Goal: Task Accomplishment & Management: Manage account settings

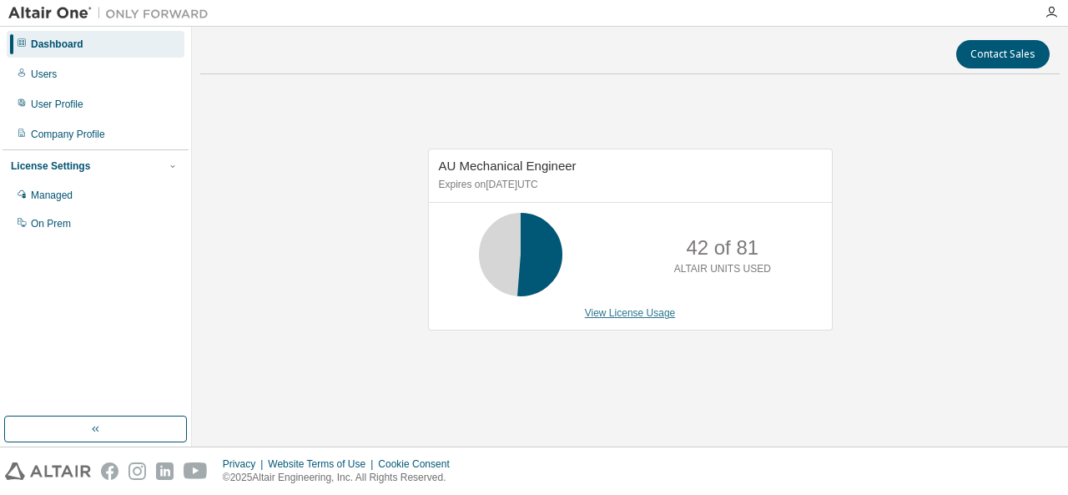
click at [629, 313] on link "View License Usage" at bounding box center [630, 313] width 91 height 12
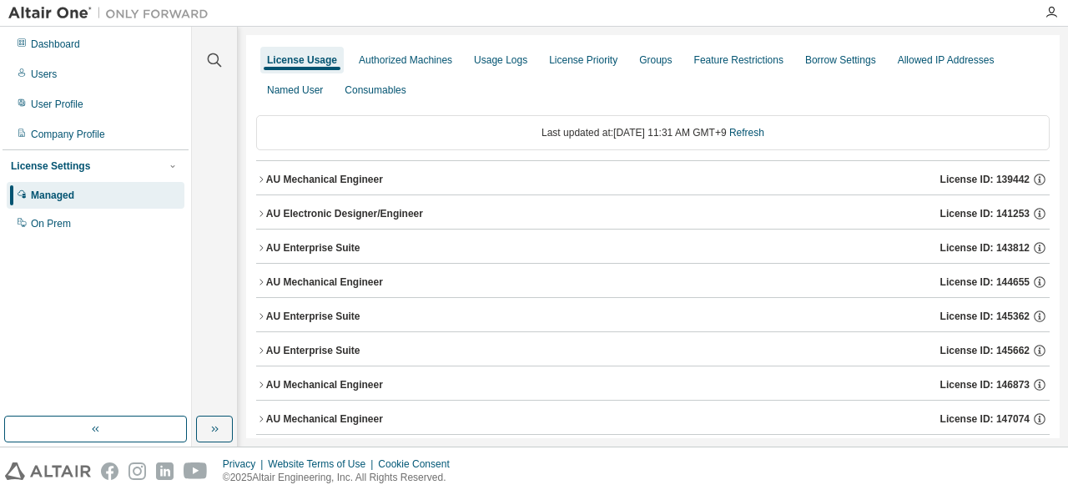
click at [259, 346] on icon "button" at bounding box center [261, 350] width 10 height 10
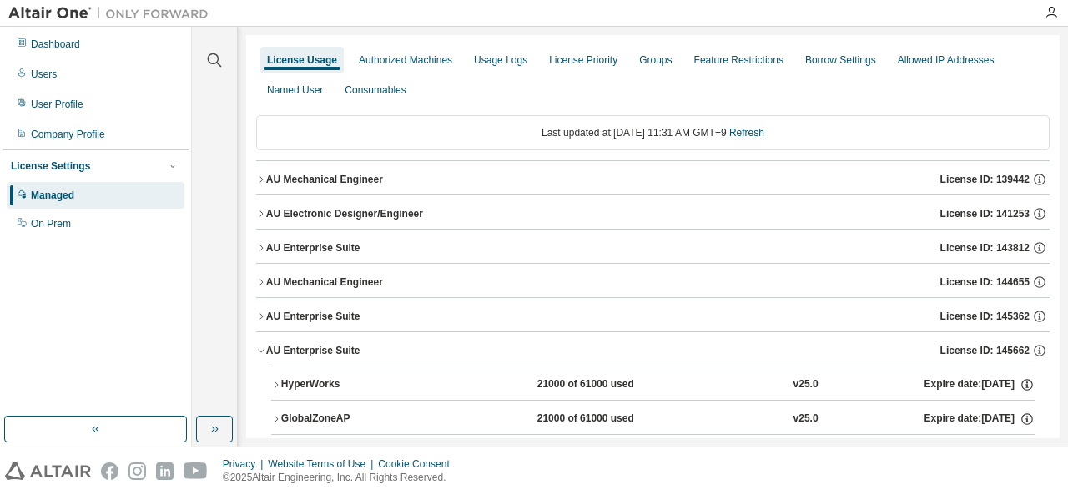
scroll to position [167, 0]
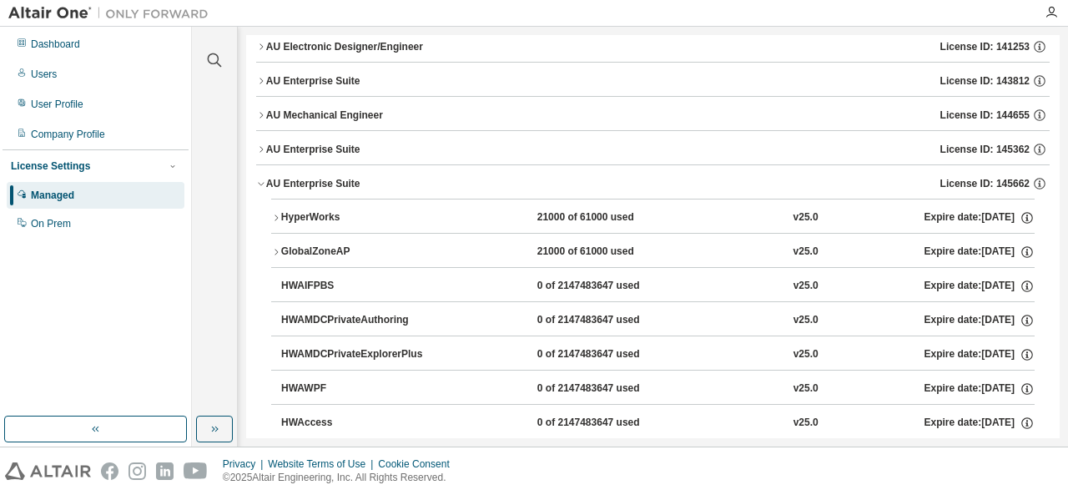
click at [261, 181] on icon "button" at bounding box center [261, 183] width 10 height 10
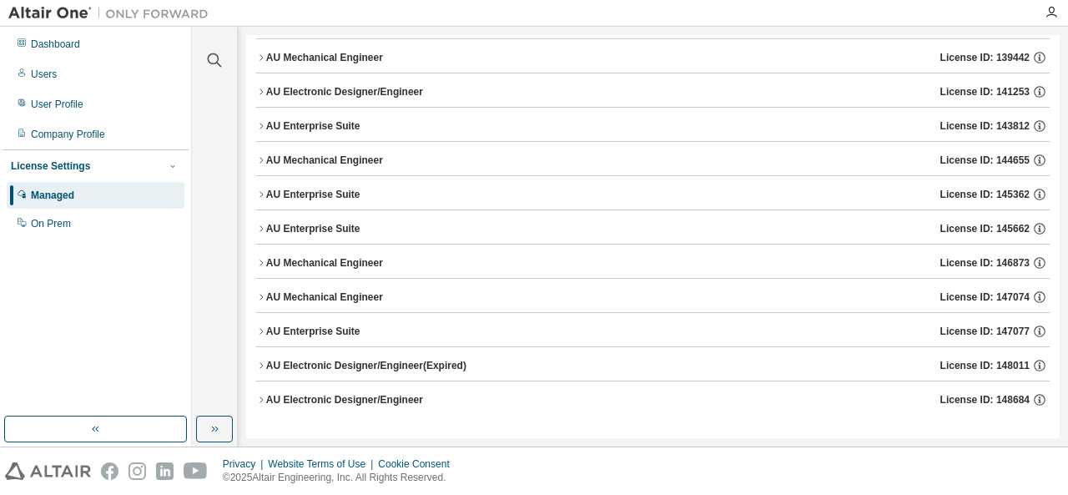
scroll to position [118, 0]
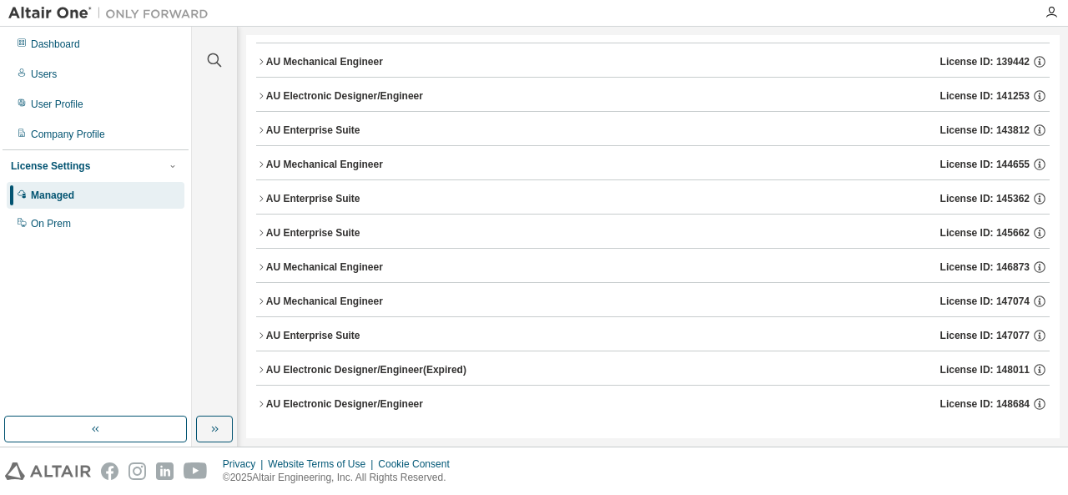
click at [262, 265] on icon "button" at bounding box center [261, 267] width 10 height 10
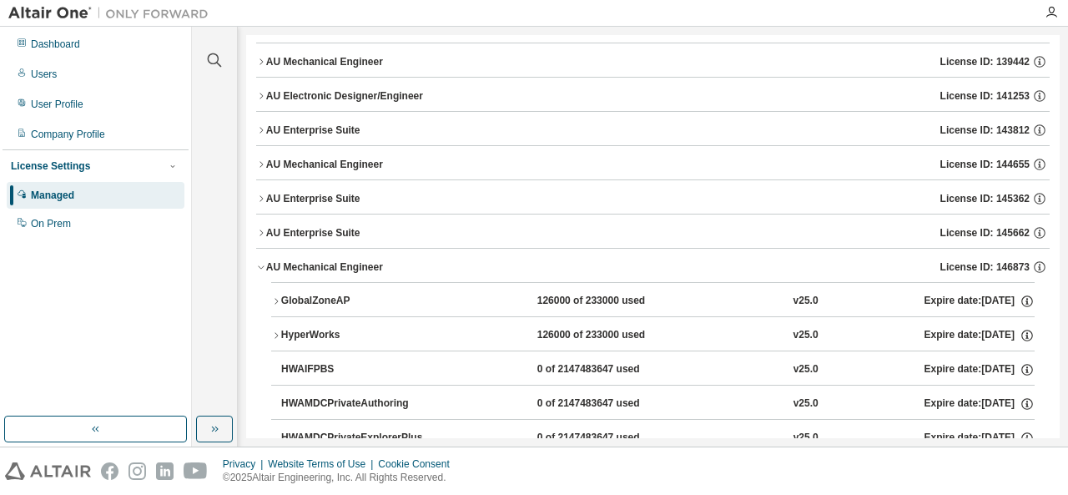
click at [260, 266] on icon "button" at bounding box center [261, 267] width 6 height 3
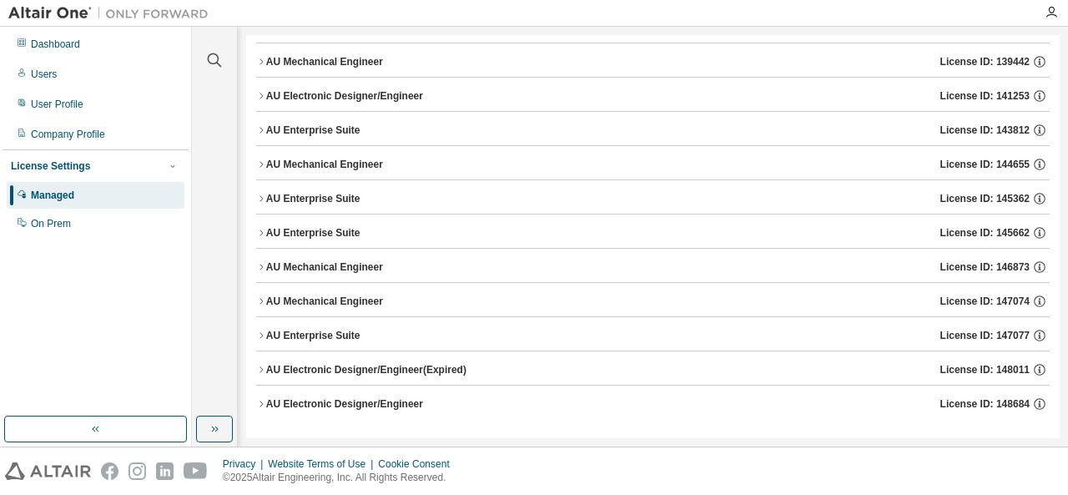
click at [264, 299] on icon "button" at bounding box center [261, 301] width 10 height 10
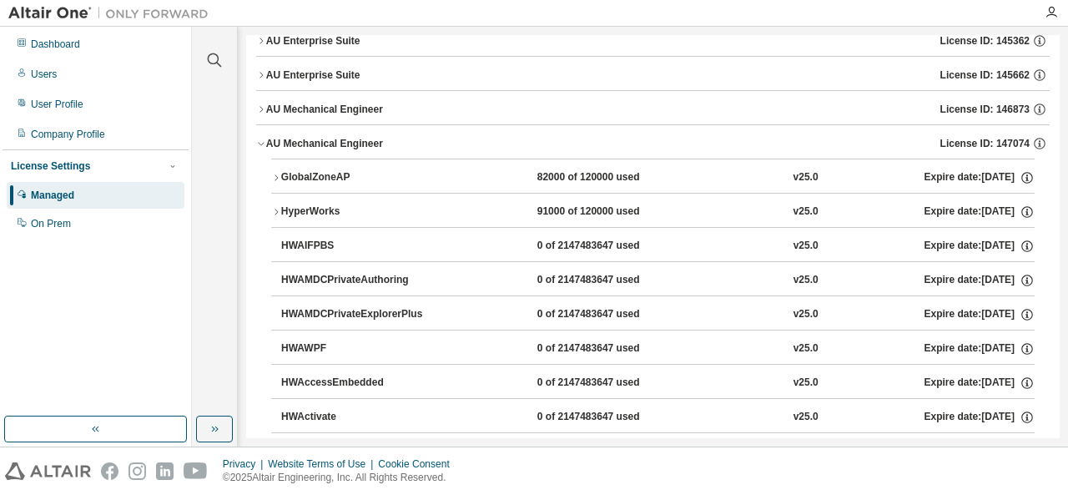
scroll to position [284, 0]
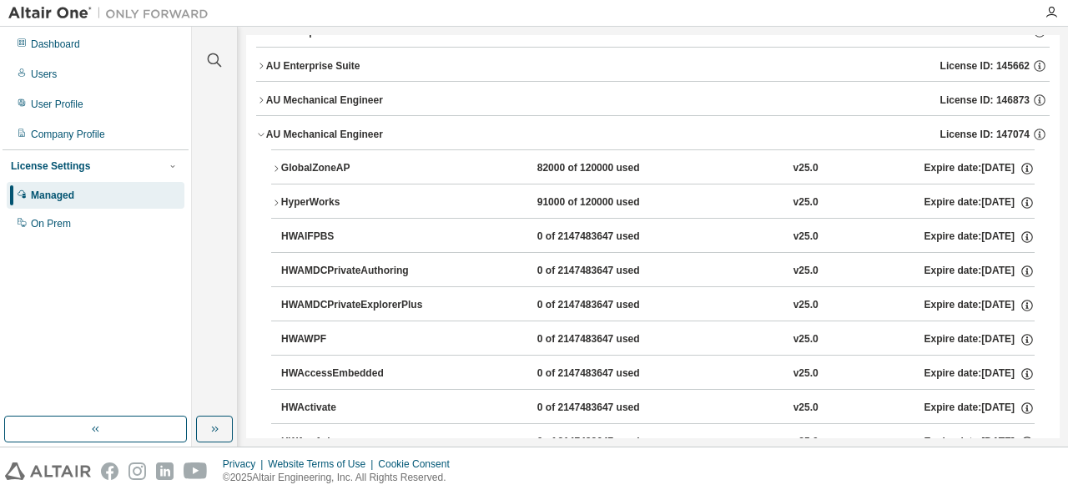
click at [260, 129] on icon "button" at bounding box center [261, 134] width 10 height 10
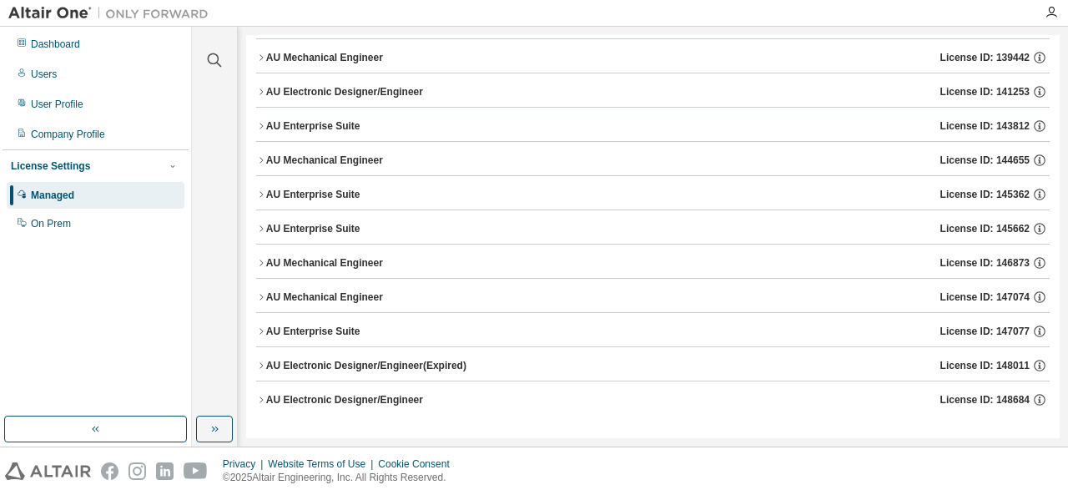
scroll to position [118, 0]
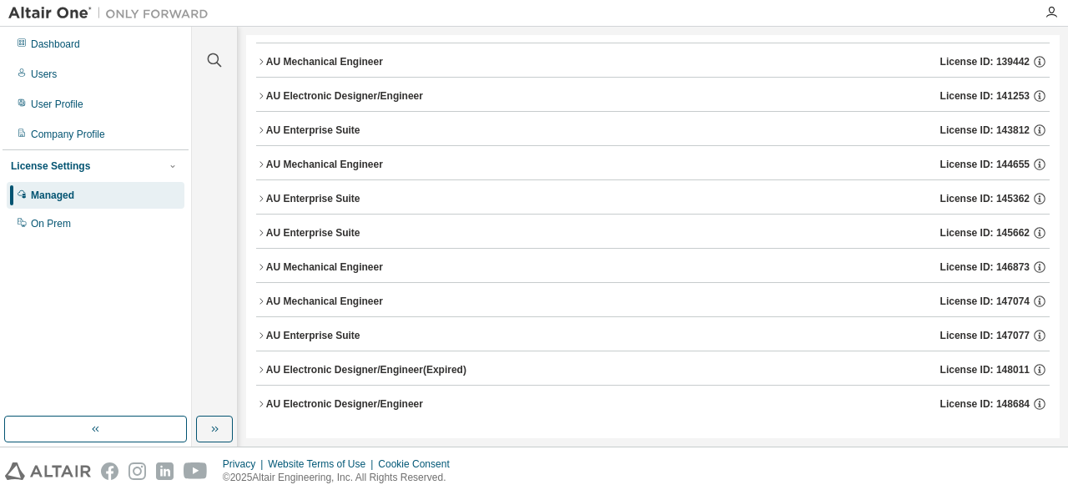
click at [260, 268] on icon "button" at bounding box center [261, 267] width 10 height 10
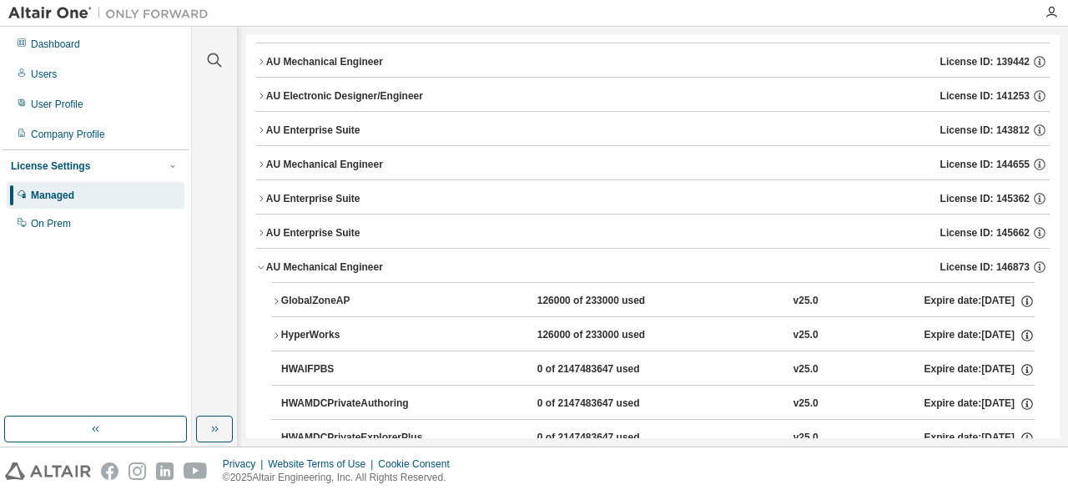
click at [260, 268] on icon "button" at bounding box center [261, 267] width 10 height 10
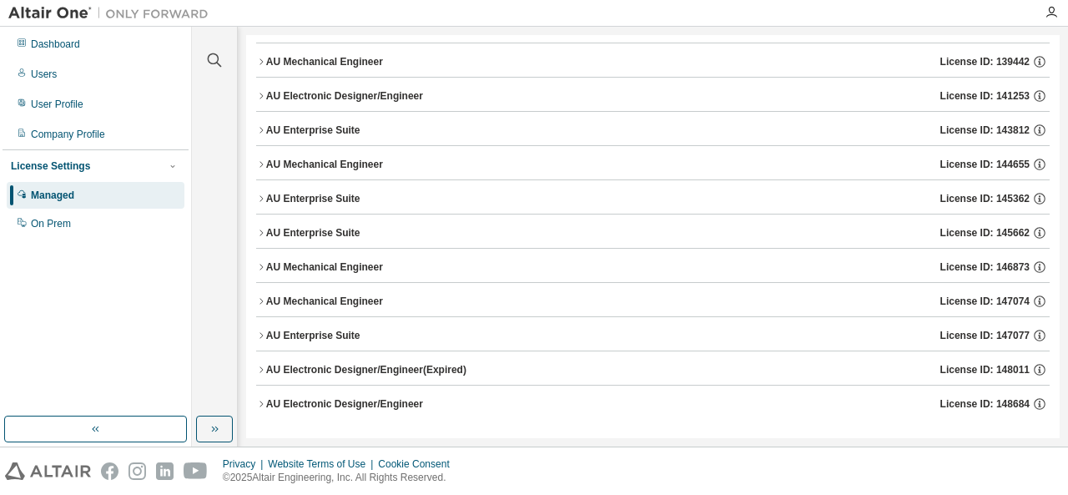
click at [259, 296] on icon "button" at bounding box center [261, 301] width 10 height 10
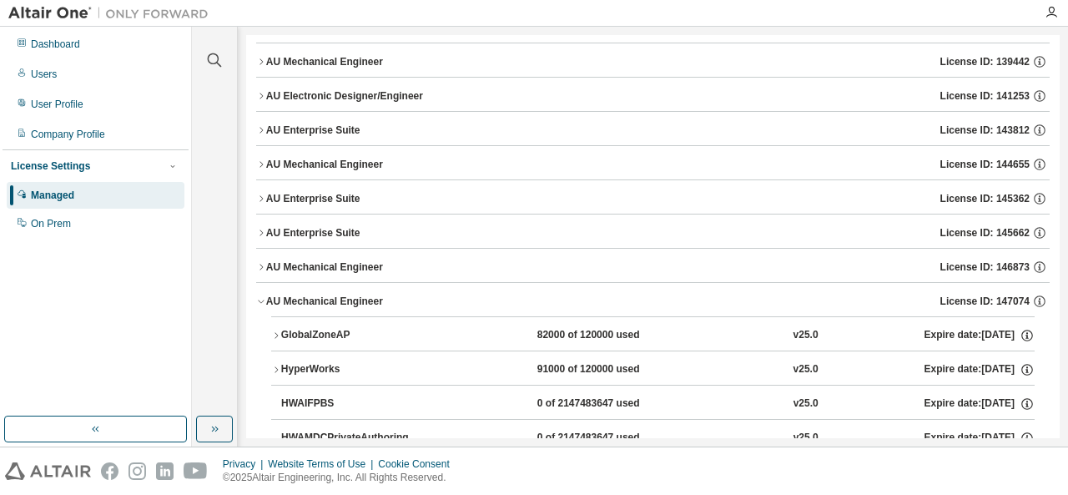
click at [259, 296] on icon "button" at bounding box center [261, 301] width 10 height 10
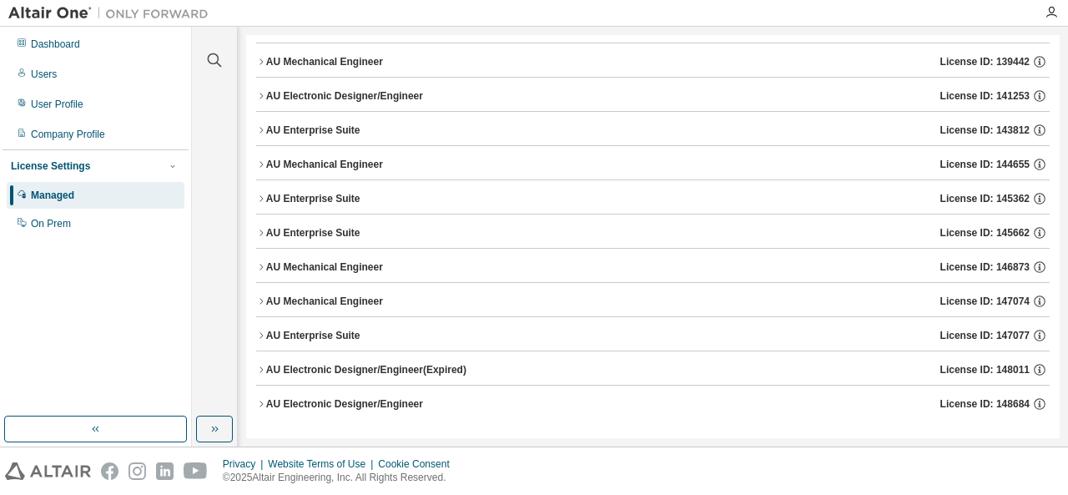
click at [259, 330] on icon "button" at bounding box center [261, 335] width 10 height 10
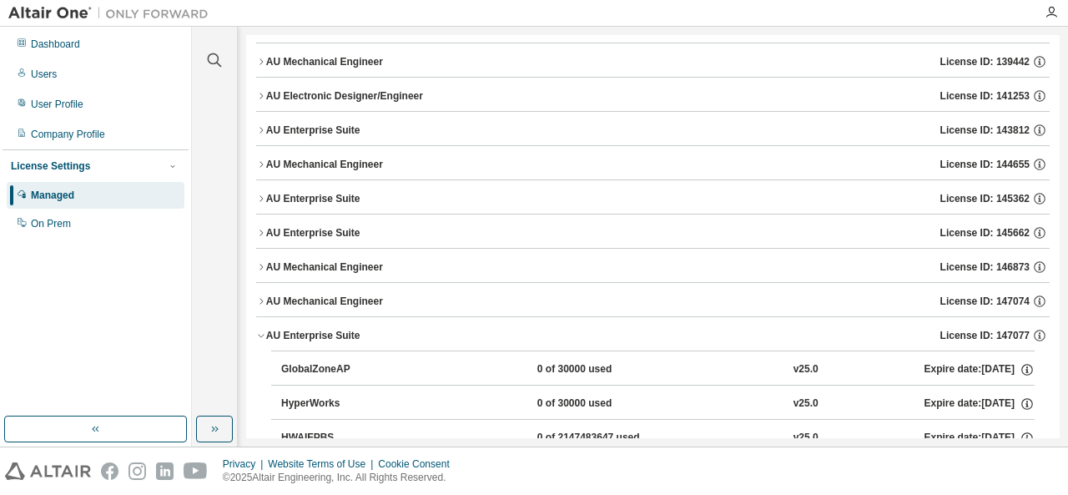
click at [259, 330] on icon "button" at bounding box center [261, 335] width 10 height 10
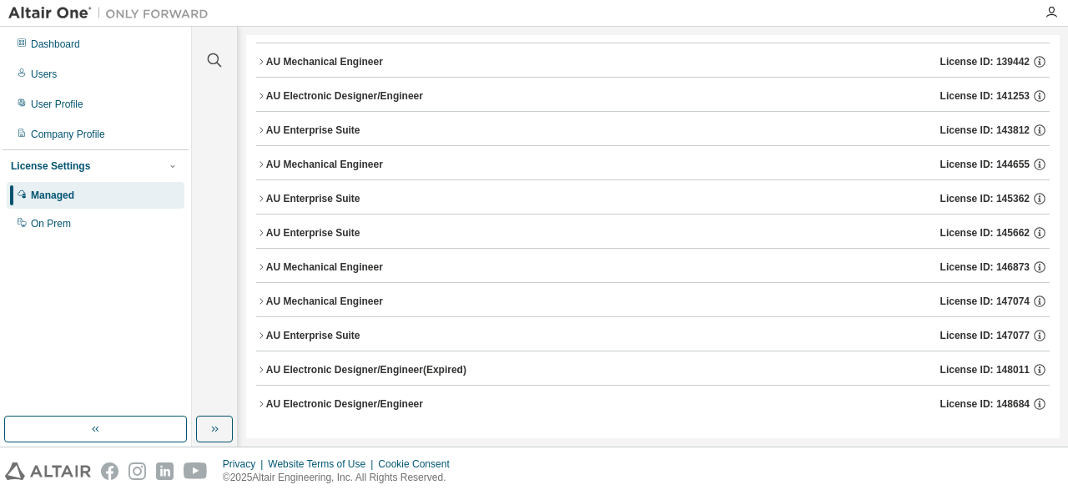
click at [260, 125] on icon "button" at bounding box center [261, 130] width 10 height 10
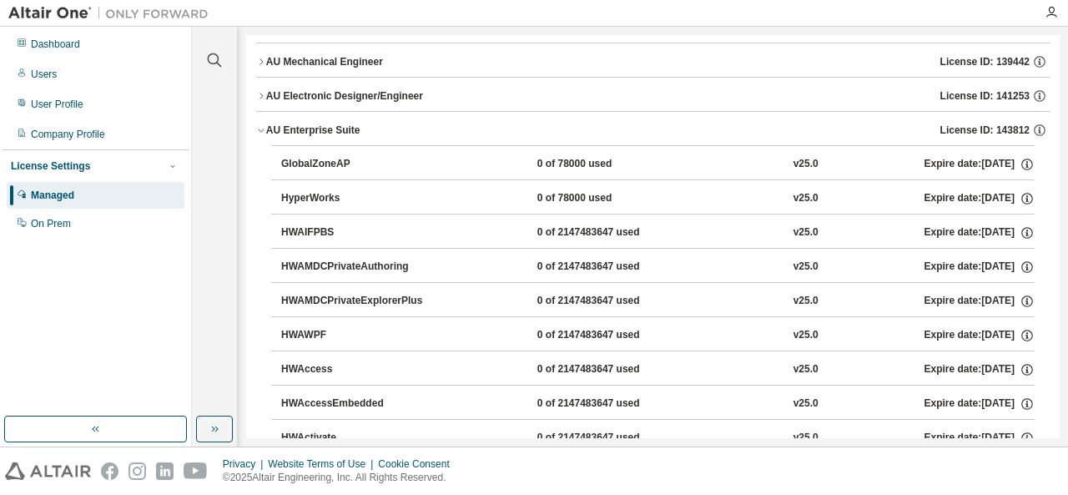
click at [260, 125] on icon "button" at bounding box center [261, 130] width 10 height 10
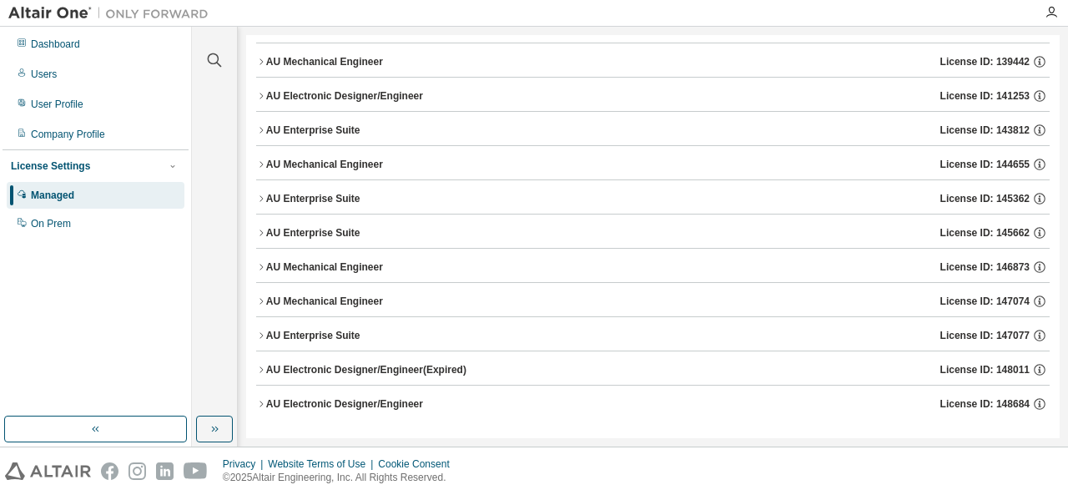
click at [261, 60] on icon "button" at bounding box center [261, 62] width 10 height 10
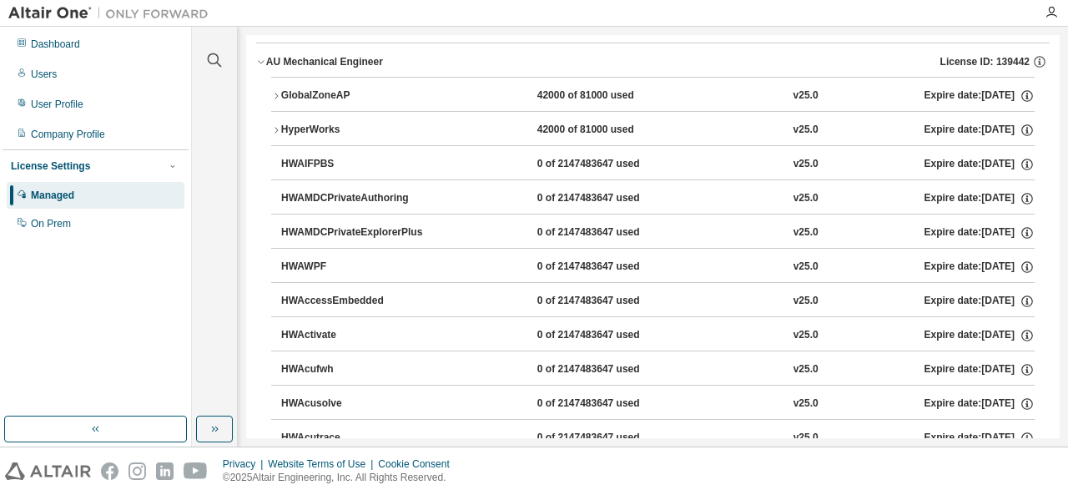
click at [261, 60] on icon "button" at bounding box center [261, 62] width 10 height 10
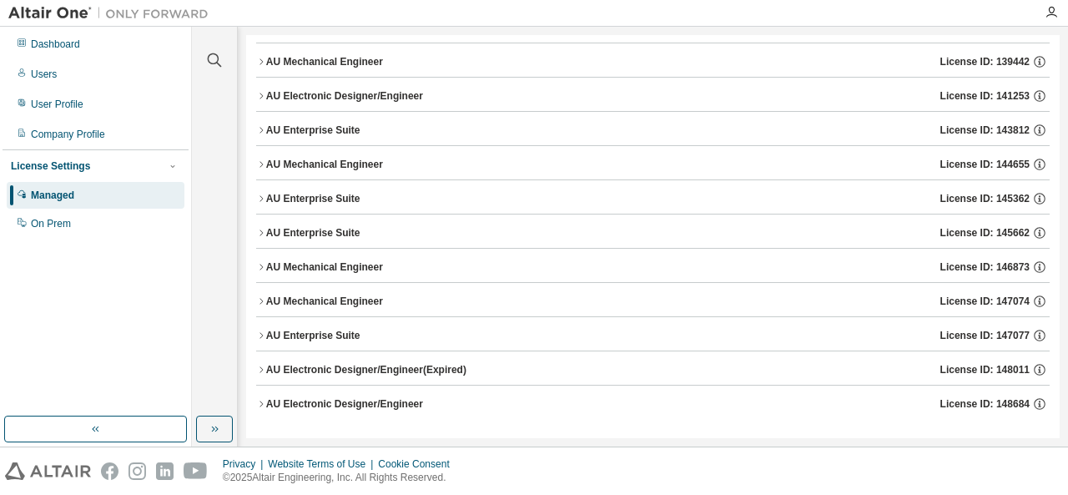
click at [261, 60] on icon "button" at bounding box center [261, 62] width 10 height 10
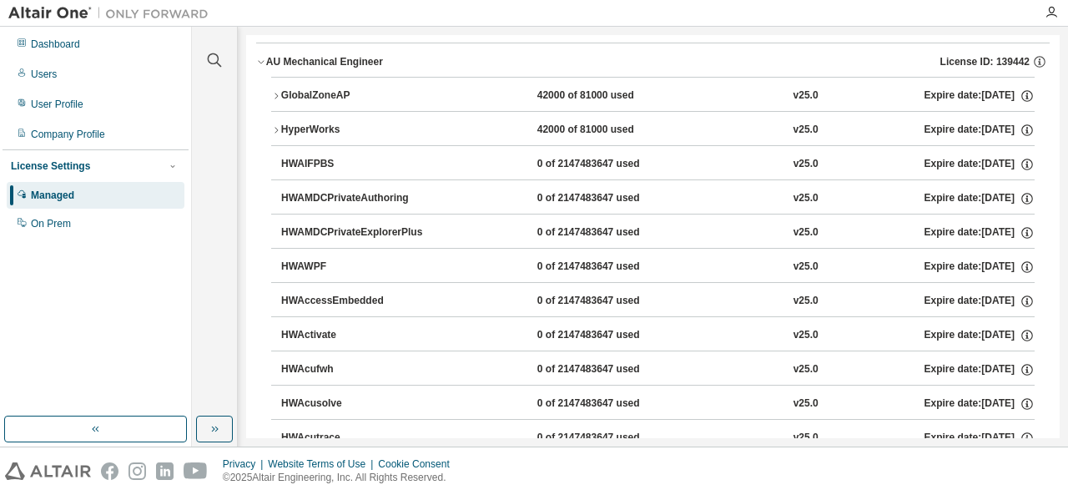
click at [278, 88] on button "GlobalZoneAP 42000 of 81000 used v25.0 Expire date: 2025-09-09" at bounding box center [652, 96] width 763 height 37
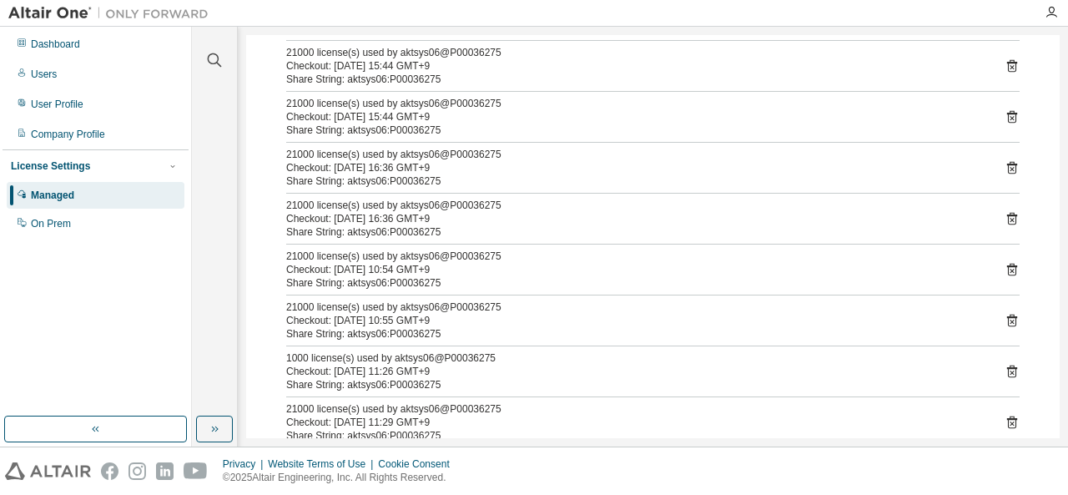
scroll to position [618, 0]
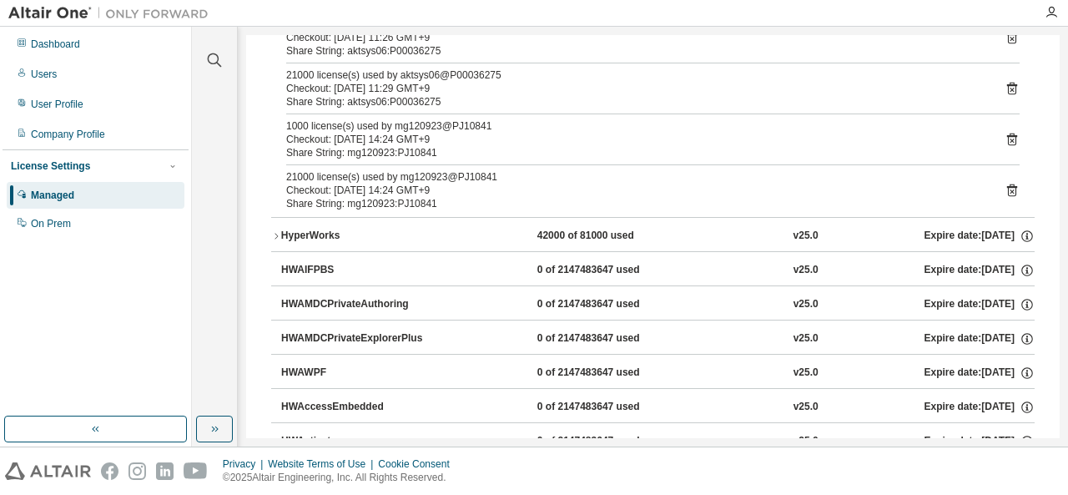
click at [276, 231] on icon "button" at bounding box center [276, 236] width 10 height 10
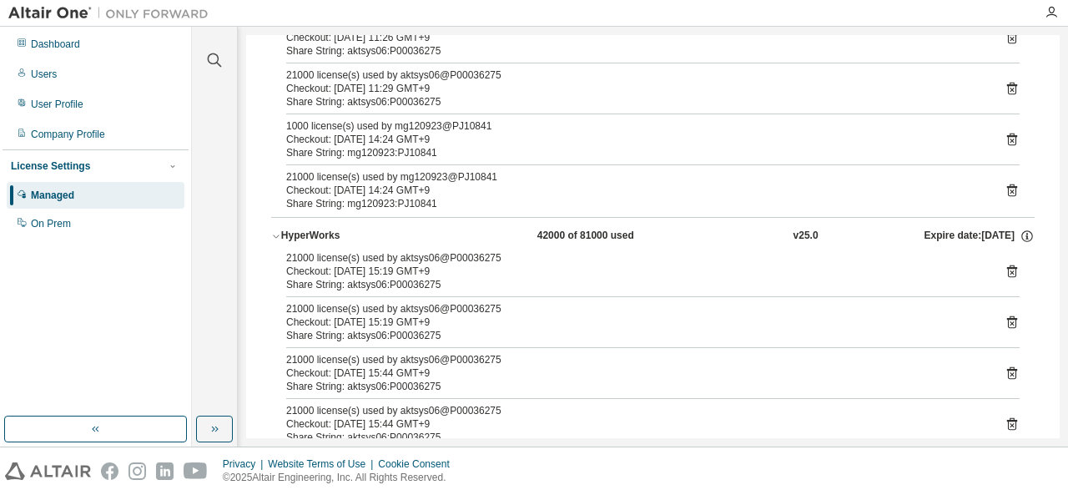
click at [275, 233] on icon "button" at bounding box center [276, 236] width 10 height 10
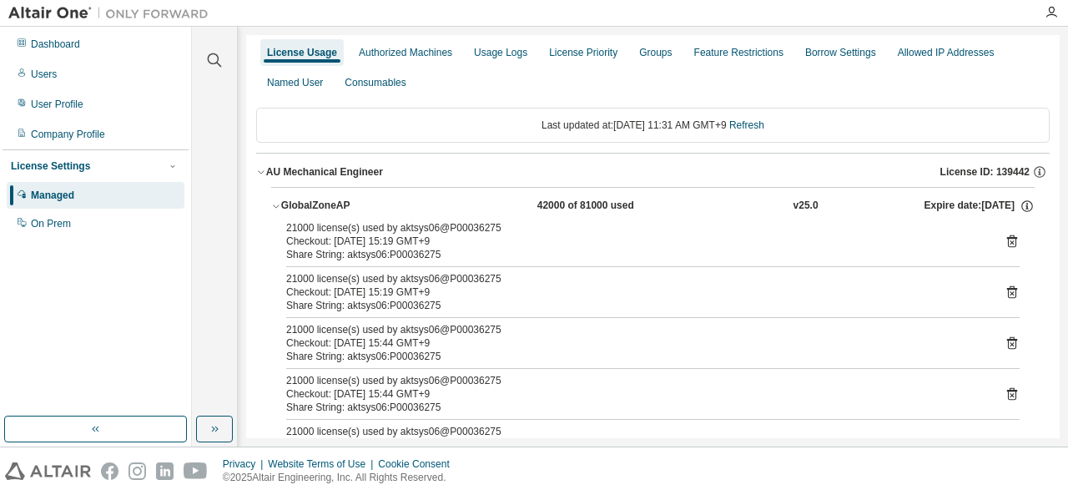
scroll to position [0, 0]
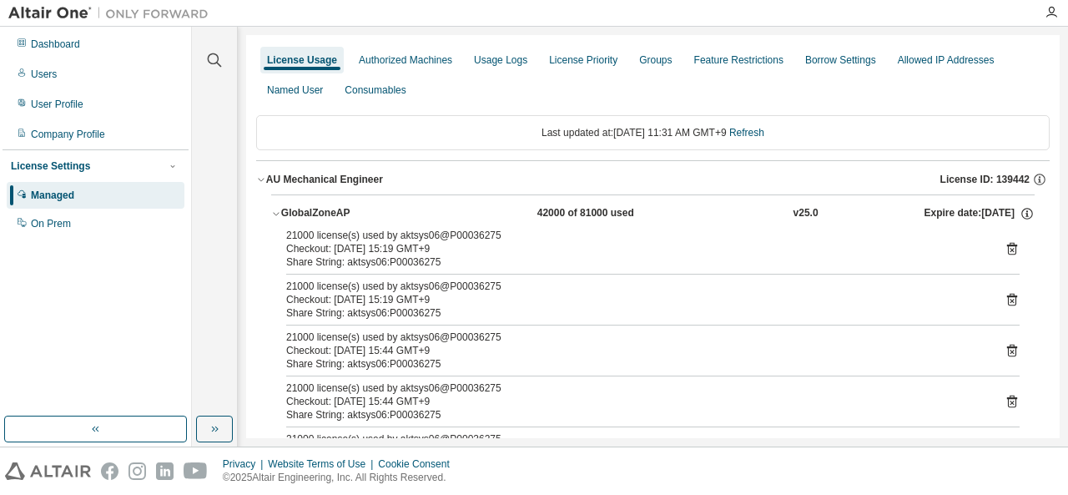
click at [274, 213] on icon "button" at bounding box center [276, 214] width 10 height 10
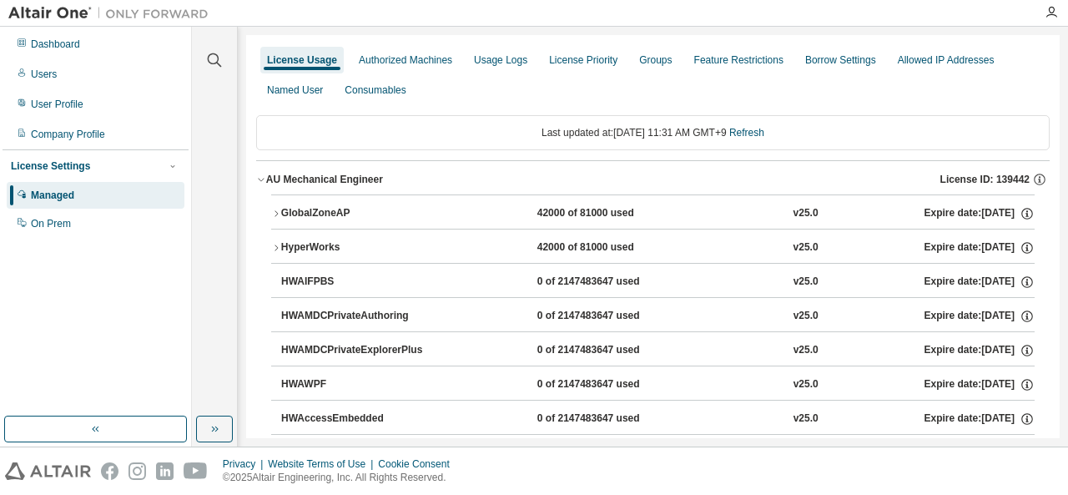
click at [274, 211] on icon "button" at bounding box center [276, 214] width 10 height 10
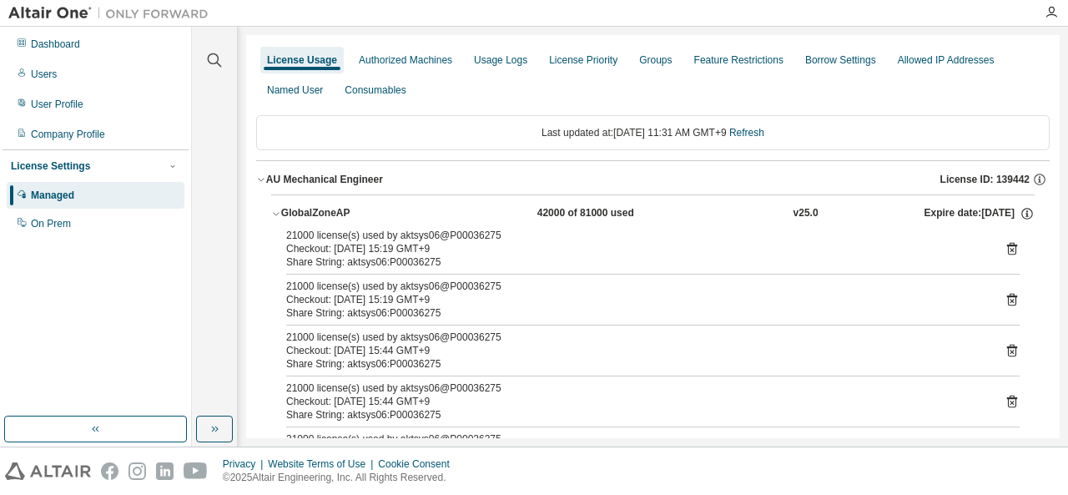
click at [274, 211] on icon "button" at bounding box center [276, 214] width 10 height 10
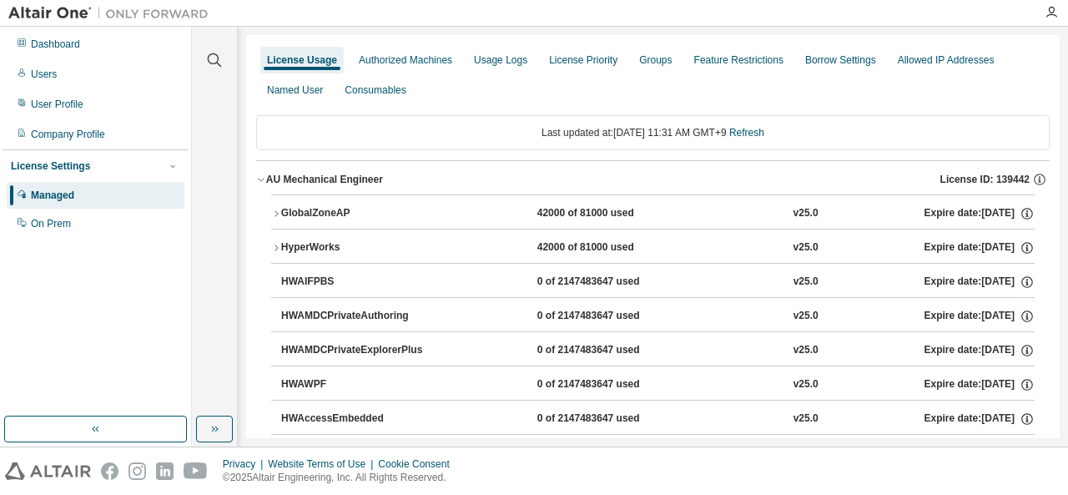
drag, startPoint x: 77, startPoint y: 168, endPoint x: 72, endPoint y: 179, distance: 12.7
click at [77, 168] on div "License Settings" at bounding box center [50, 165] width 79 height 13
click at [47, 164] on div "License Settings" at bounding box center [50, 165] width 79 height 13
click at [55, 51] on div "Dashboard" at bounding box center [96, 44] width 178 height 27
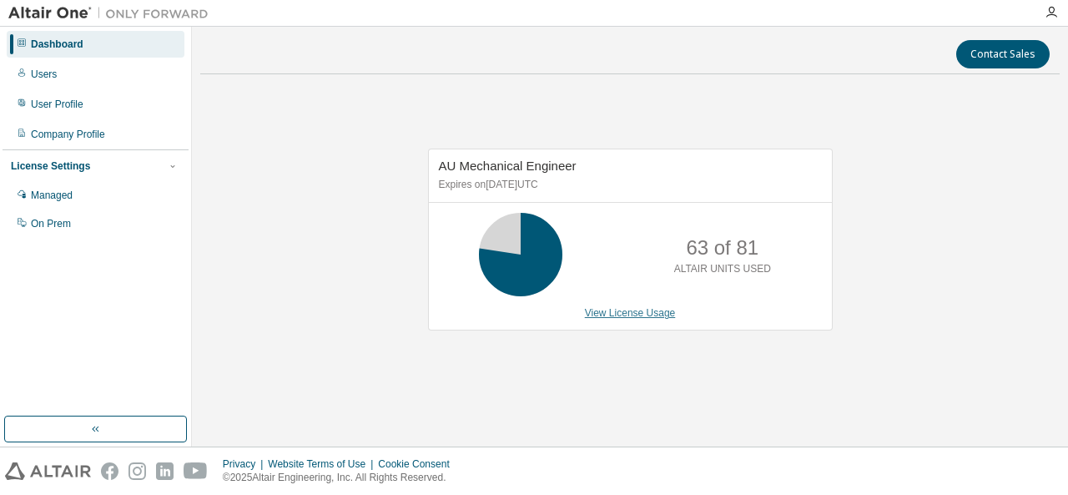
click at [641, 312] on link "View License Usage" at bounding box center [630, 313] width 91 height 12
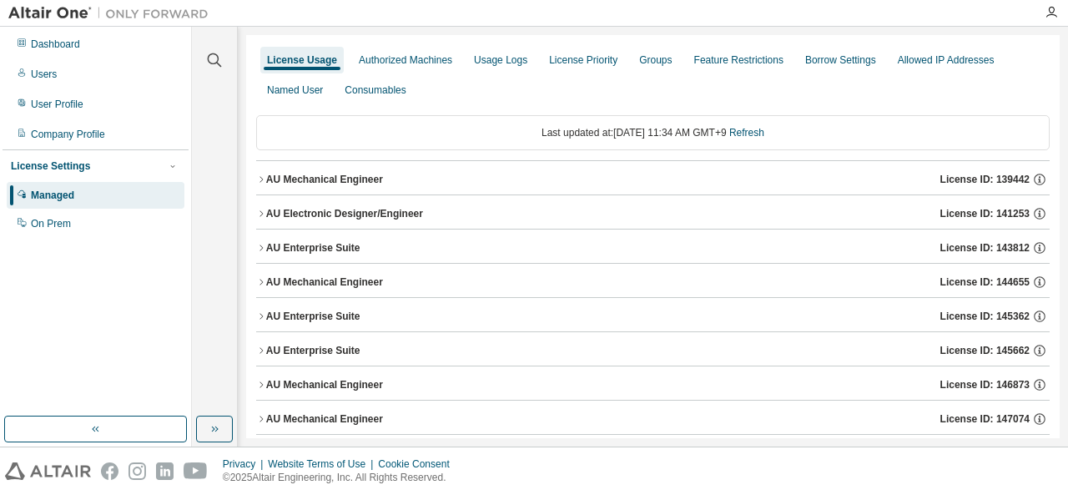
click at [262, 179] on icon "button" at bounding box center [260, 179] width 3 height 6
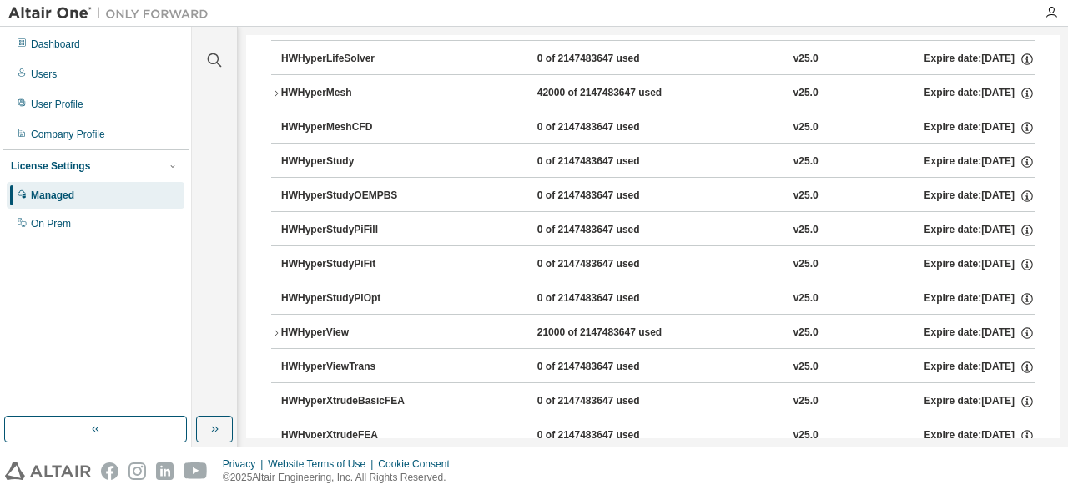
scroll to position [2919, 0]
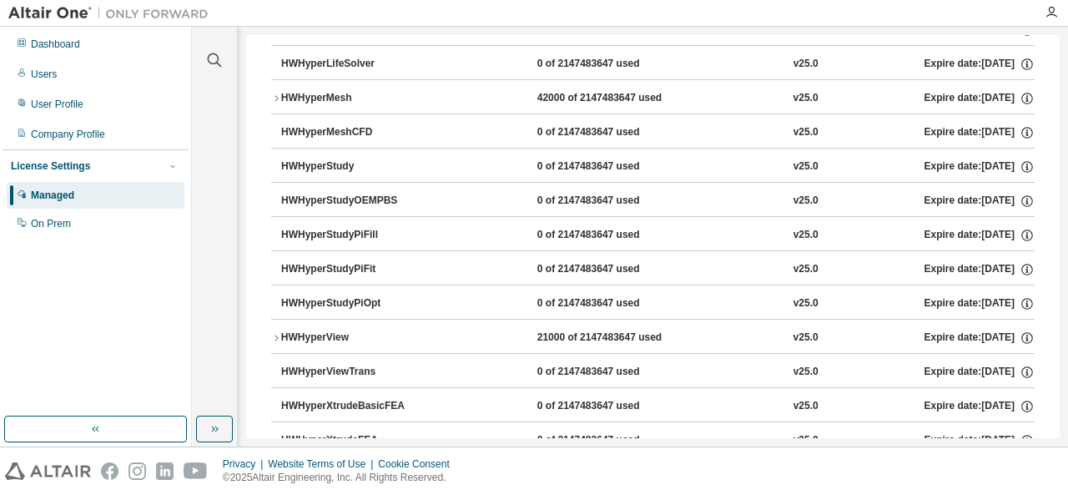
click at [274, 333] on icon "button" at bounding box center [276, 338] width 10 height 10
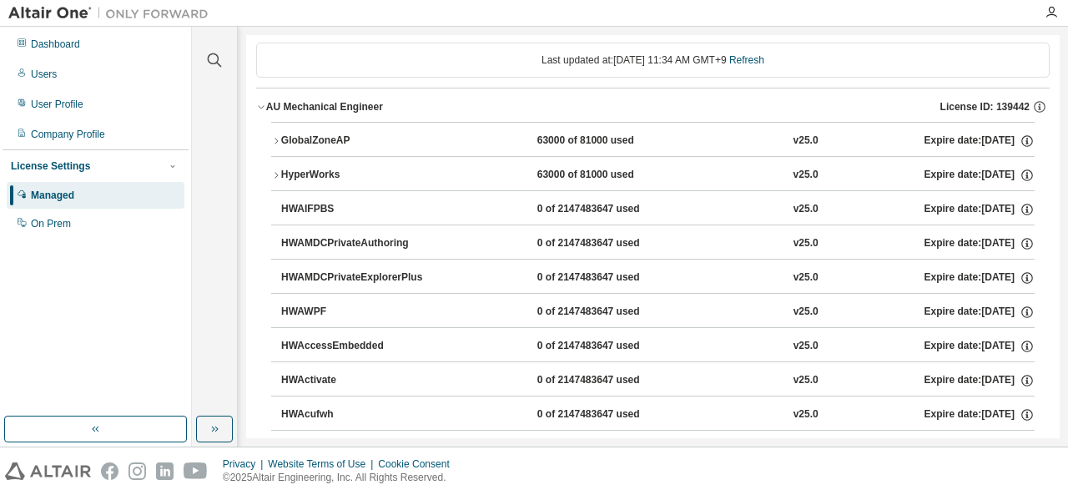
scroll to position [0, 0]
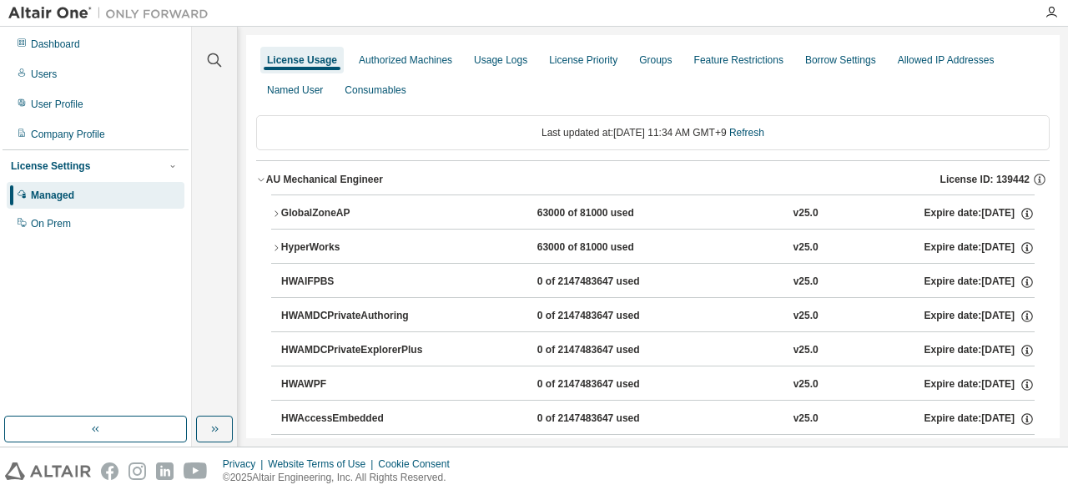
click at [274, 244] on icon "button" at bounding box center [276, 248] width 10 height 10
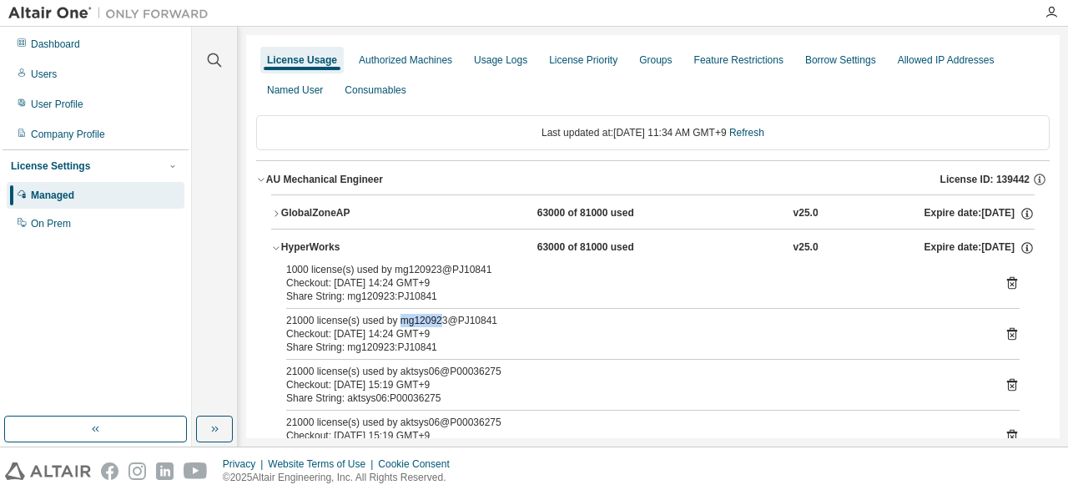
drag, startPoint x: 398, startPoint y: 321, endPoint x: 440, endPoint y: 320, distance: 41.7
click at [440, 320] on div "21000 license(s) used by mg120923@PJ10841" at bounding box center [632, 320] width 693 height 13
click at [374, 345] on div "Share String: mg120923:PJ10841" at bounding box center [632, 346] width 693 height 13
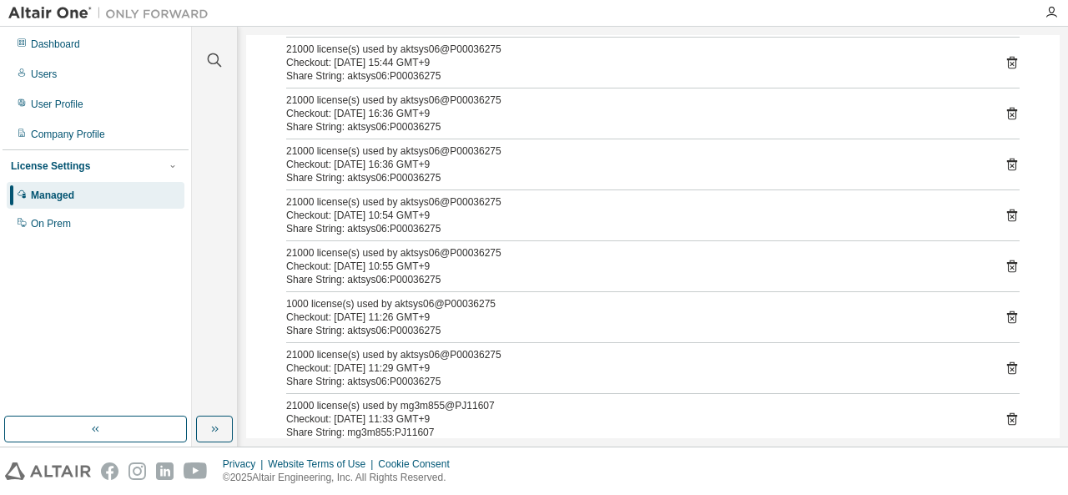
scroll to position [500, 0]
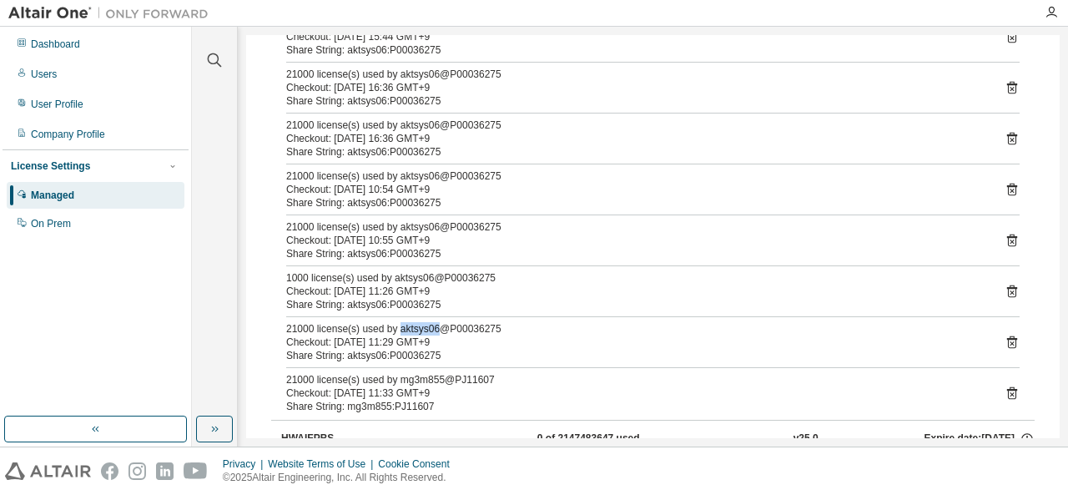
drag, startPoint x: 394, startPoint y: 324, endPoint x: 432, endPoint y: 329, distance: 37.8
click at [432, 329] on div "21000 license(s) used by aktsys06@P00036275" at bounding box center [632, 328] width 693 height 13
click at [430, 359] on div "1000 license(s) used by mg120923@PJ10841 Checkout: 2025-09-02 14:24 GMT+9 Share…" at bounding box center [652, 90] width 763 height 657
drag, startPoint x: 394, startPoint y: 326, endPoint x: 490, endPoint y: 327, distance: 96.8
click at [490, 327] on div "21000 license(s) used by aktsys06@P00036275" at bounding box center [632, 328] width 693 height 13
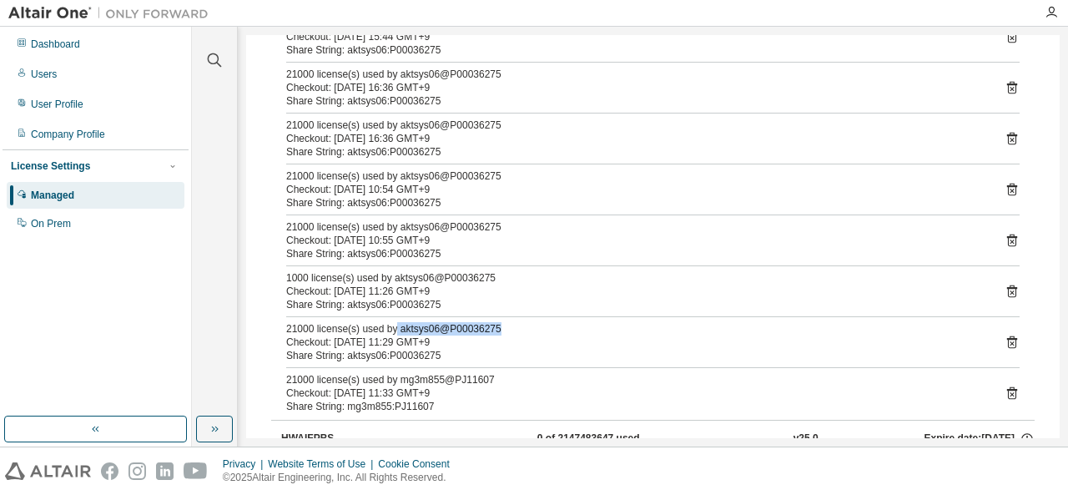
copy div "aktsys06@P00036275"
drag, startPoint x: 77, startPoint y: 134, endPoint x: 69, endPoint y: 171, distance: 37.5
click at [77, 134] on div "Company Profile" at bounding box center [68, 134] width 74 height 13
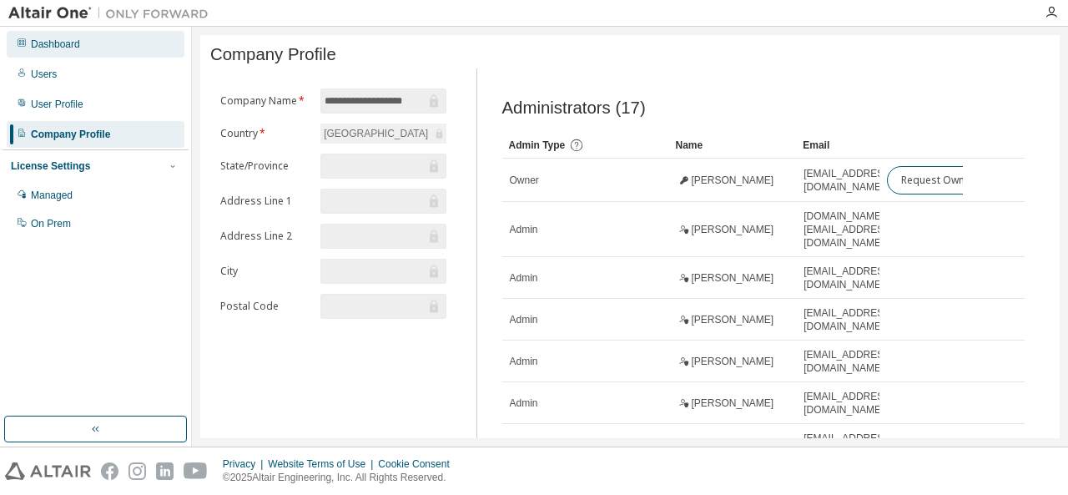
click at [53, 48] on div "Dashboard" at bounding box center [55, 44] width 49 height 13
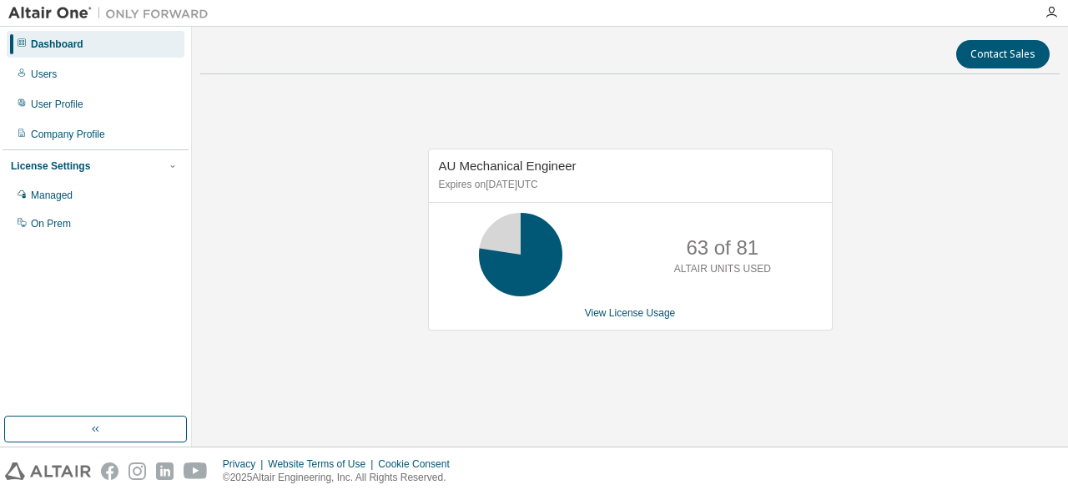
drag, startPoint x: 80, startPoint y: 133, endPoint x: 78, endPoint y: 119, distance: 13.4
click at [80, 133] on div "Company Profile" at bounding box center [68, 134] width 74 height 13
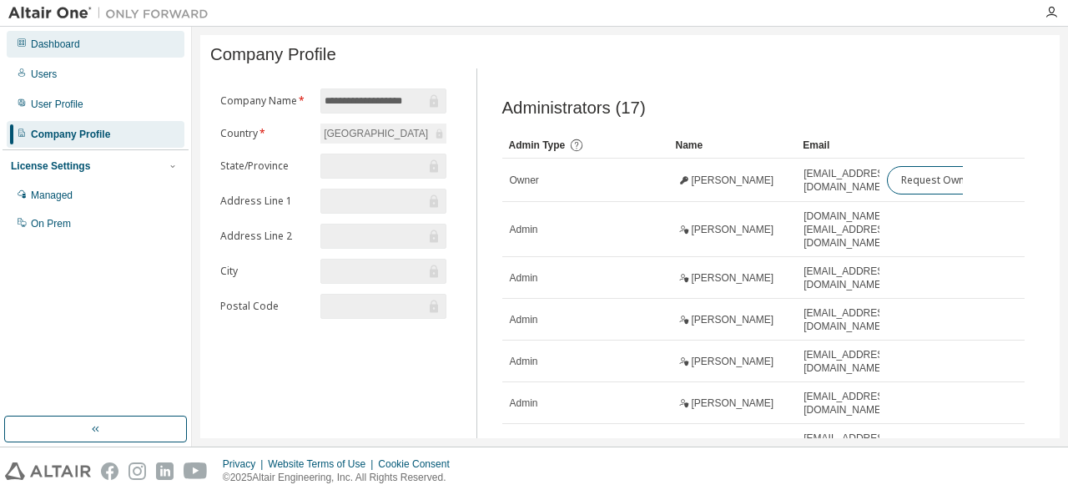
click at [77, 56] on div "Dashboard" at bounding box center [96, 44] width 178 height 27
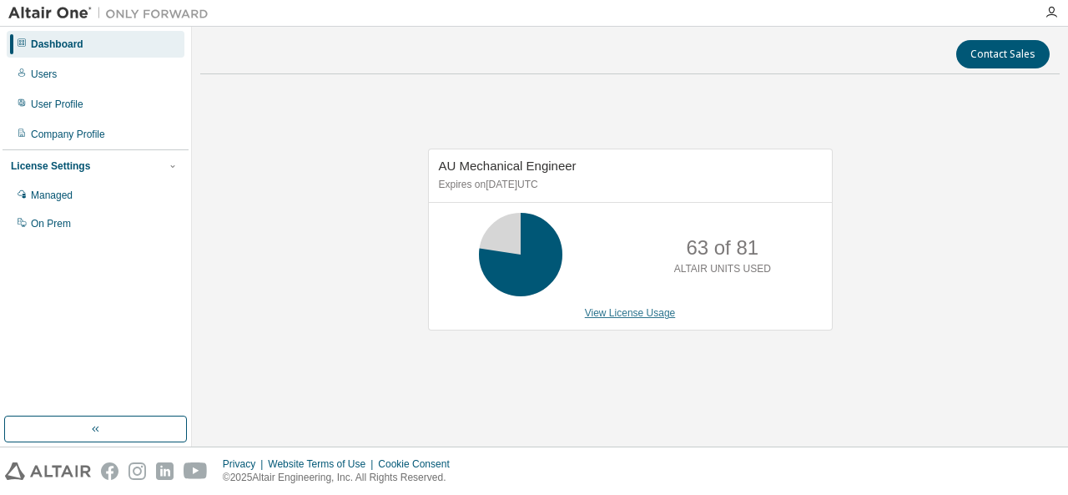
click at [600, 313] on link "View License Usage" at bounding box center [630, 313] width 91 height 12
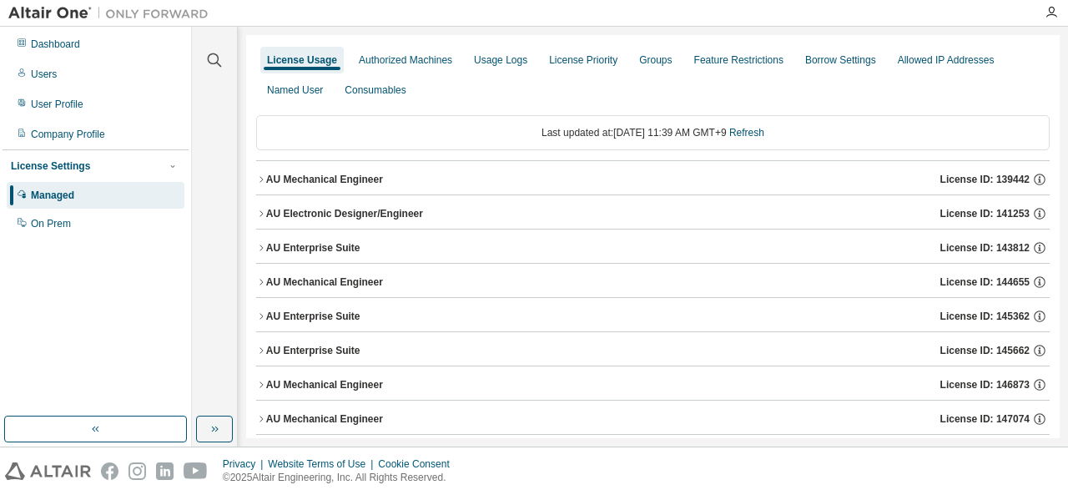
click at [266, 178] on div "AU Mechanical Engineer" at bounding box center [324, 179] width 117 height 13
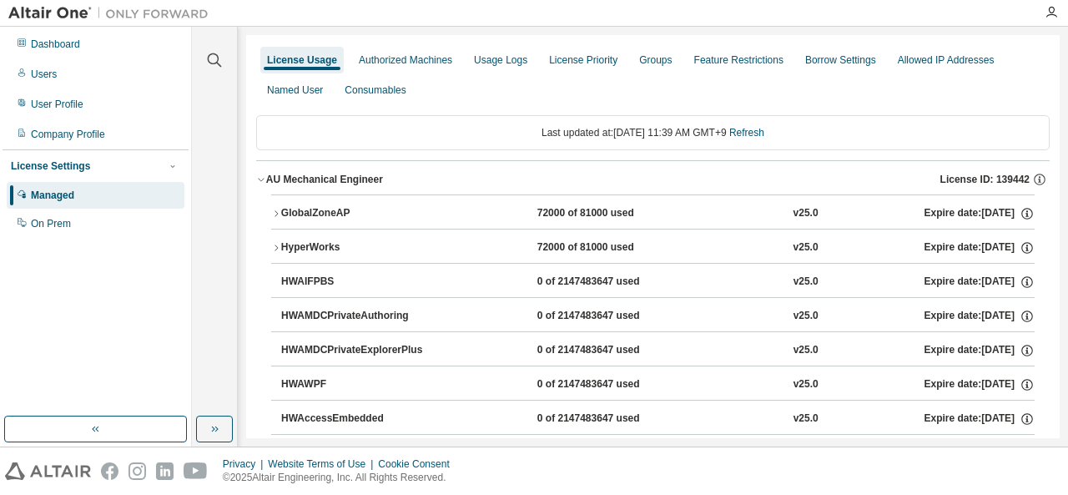
click at [266, 178] on div "AU Mechanical Engineer" at bounding box center [324, 179] width 117 height 13
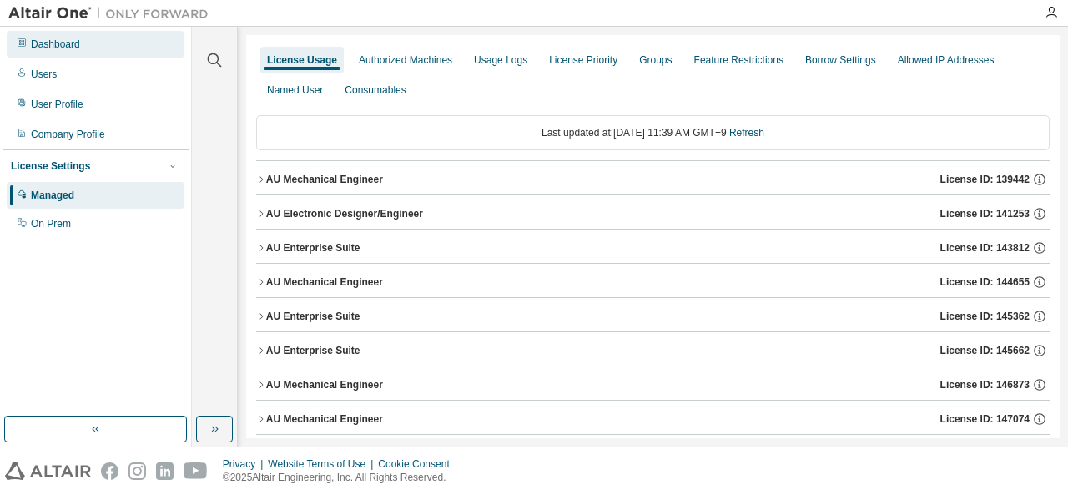
click at [67, 48] on div "Dashboard" at bounding box center [55, 44] width 49 height 13
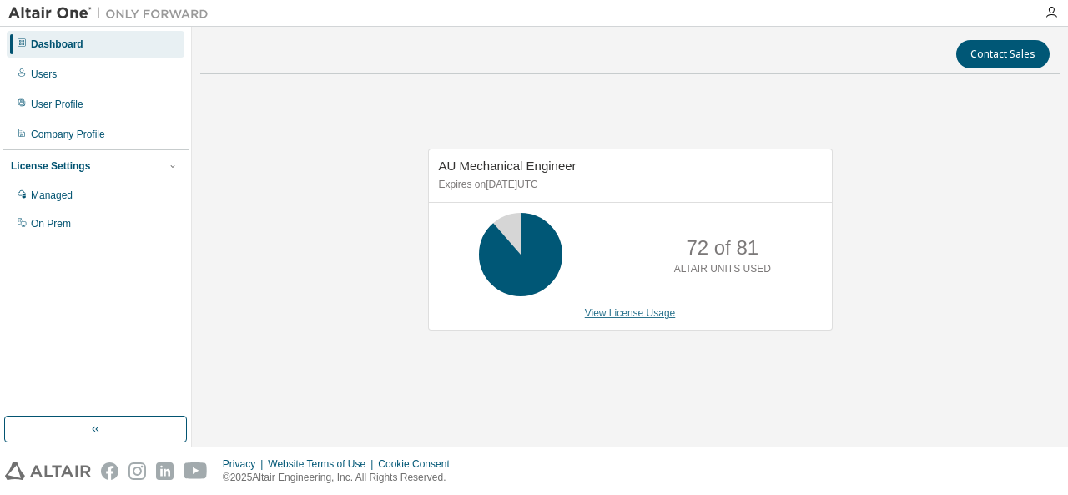
click at [634, 313] on link "View License Usage" at bounding box center [630, 313] width 91 height 12
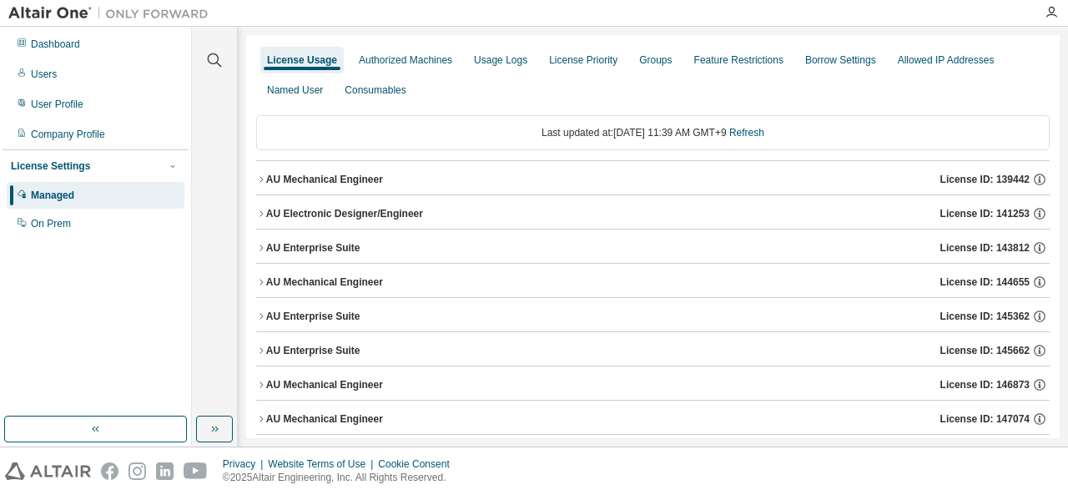
click at [264, 175] on icon "button" at bounding box center [261, 179] width 10 height 10
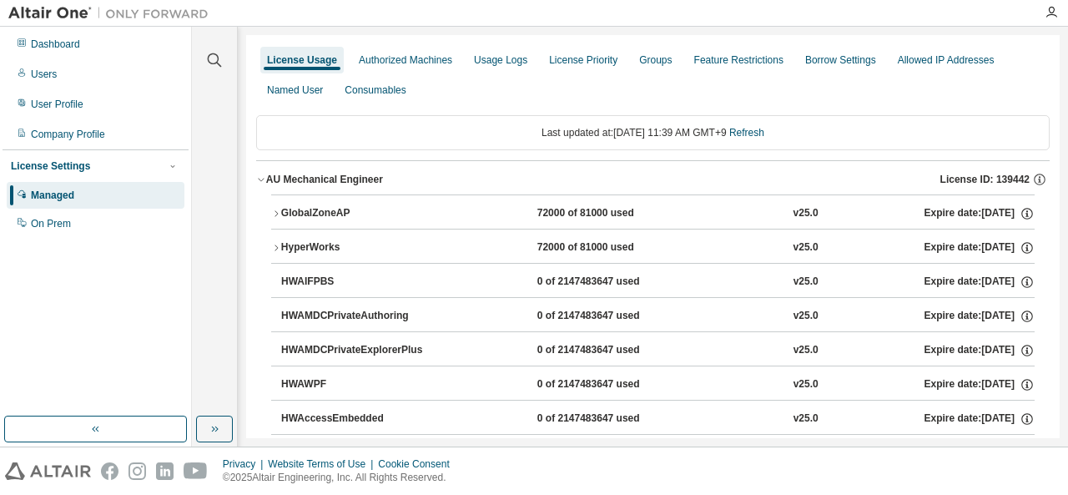
click at [277, 243] on icon "button" at bounding box center [276, 248] width 10 height 10
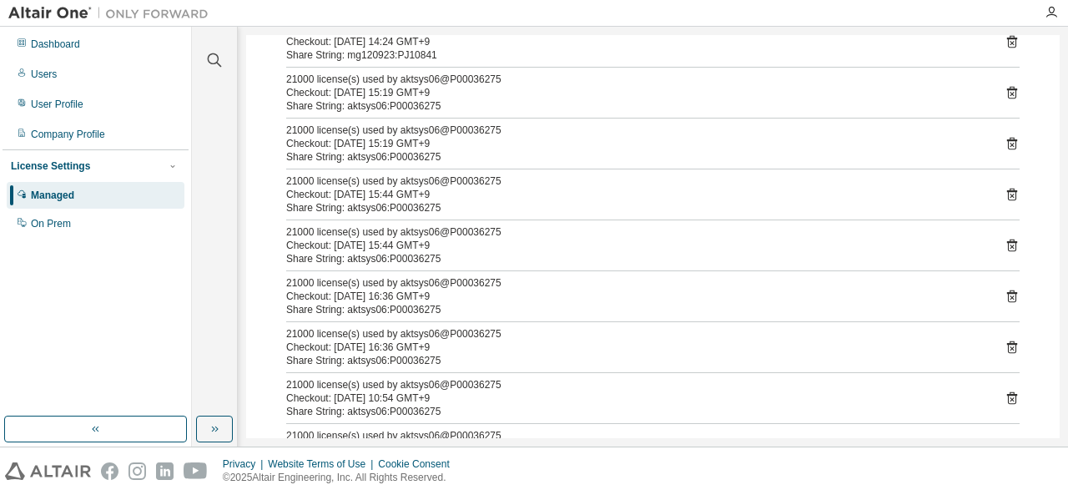
scroll to position [417, 0]
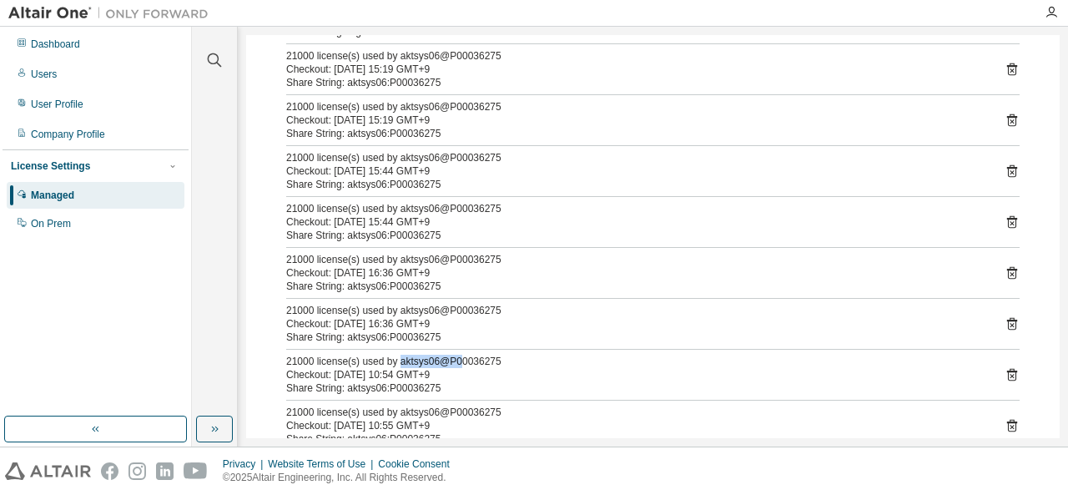
drag, startPoint x: 397, startPoint y: 357, endPoint x: 453, endPoint y: 360, distance: 56.0
click at [453, 360] on div "21000 license(s) used by aktsys06@P00036275" at bounding box center [632, 360] width 693 height 13
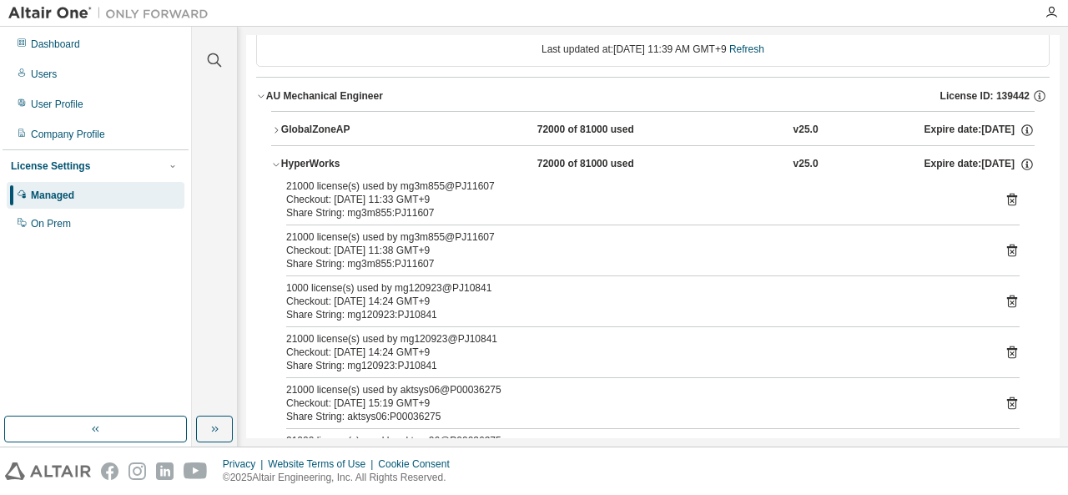
scroll to position [0, 0]
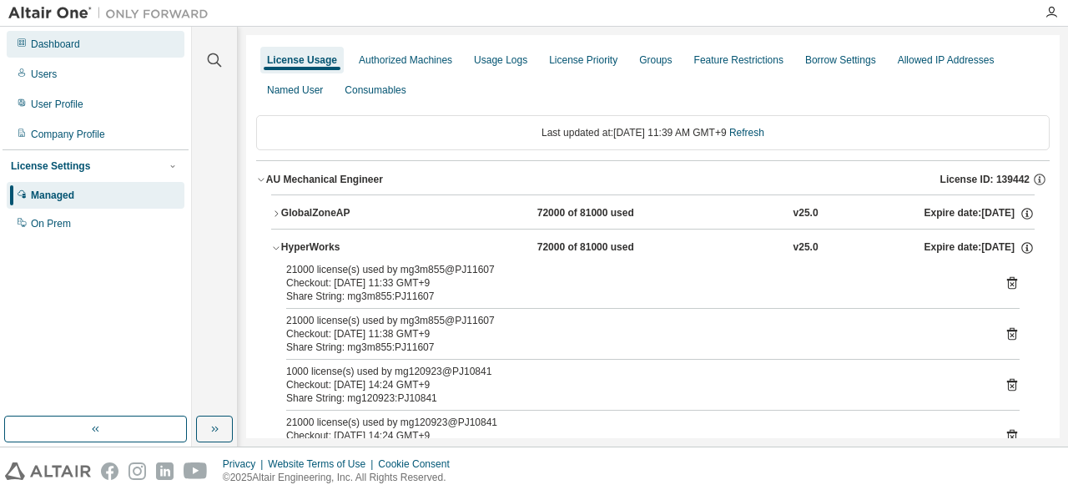
click at [71, 43] on div "Dashboard" at bounding box center [55, 44] width 49 height 13
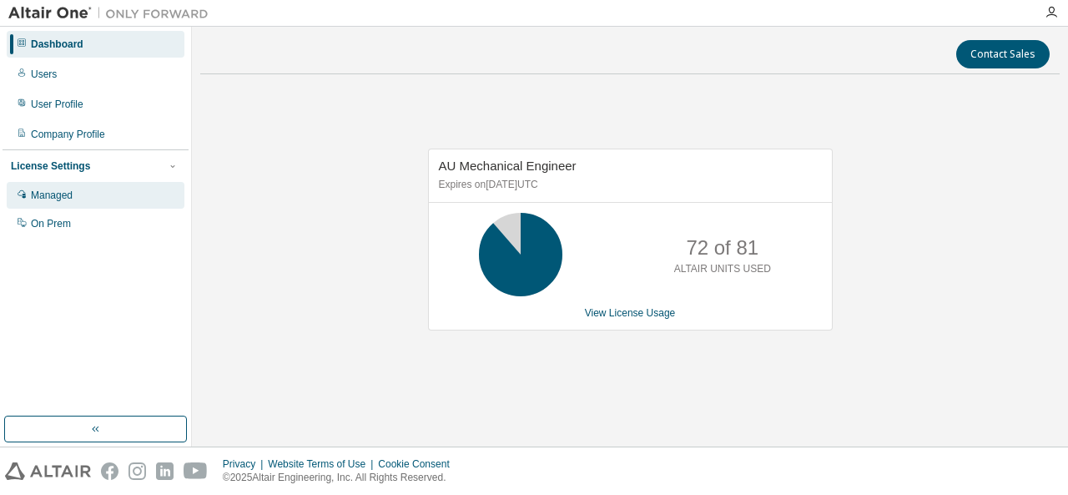
click at [38, 202] on div "Managed" at bounding box center [96, 195] width 178 height 27
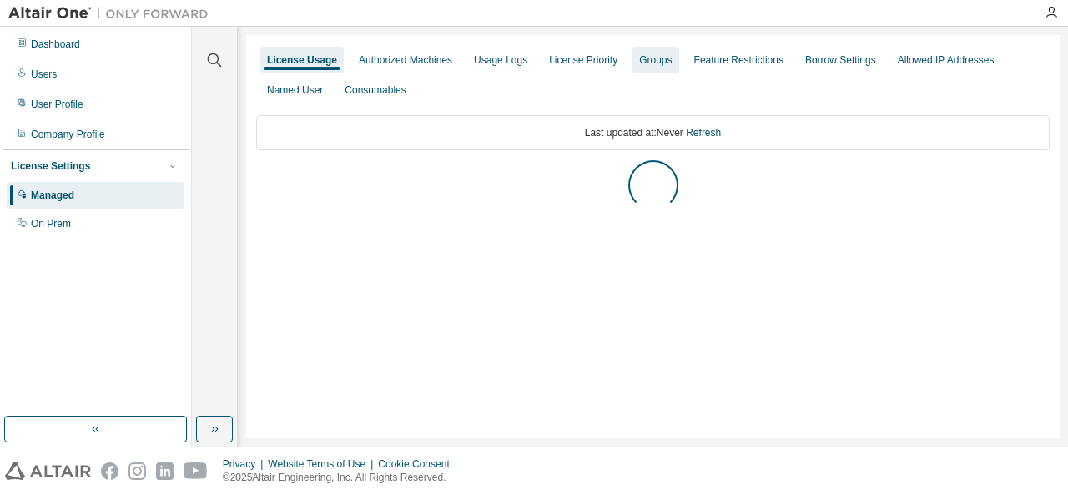
click at [646, 66] on div "Groups" at bounding box center [655, 59] width 33 height 13
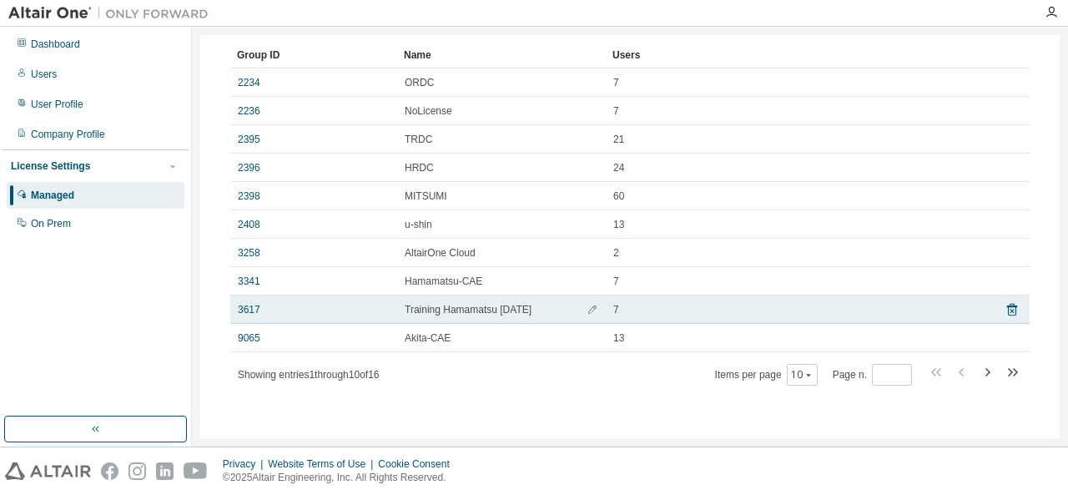
scroll to position [74, 0]
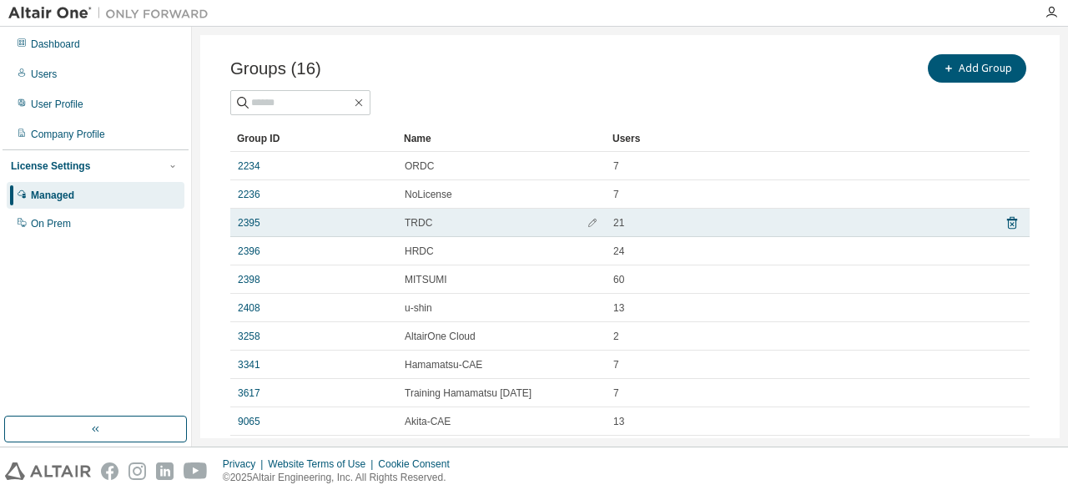
click at [391, 228] on td "2395" at bounding box center [313, 223] width 167 height 28
click at [416, 221] on span "TRDC" at bounding box center [419, 222] width 28 height 13
click at [377, 228] on div "2395" at bounding box center [314, 222] width 152 height 13
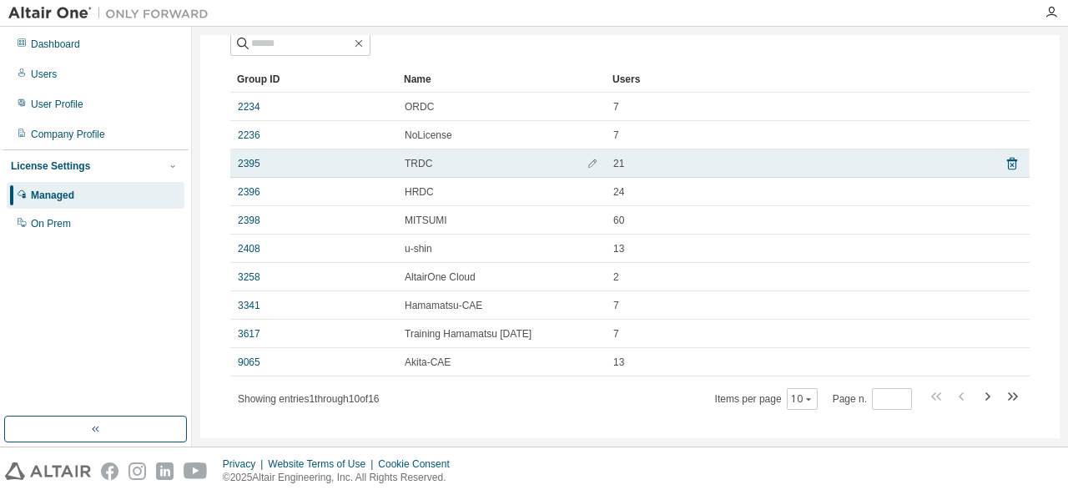
scroll to position [158, 0]
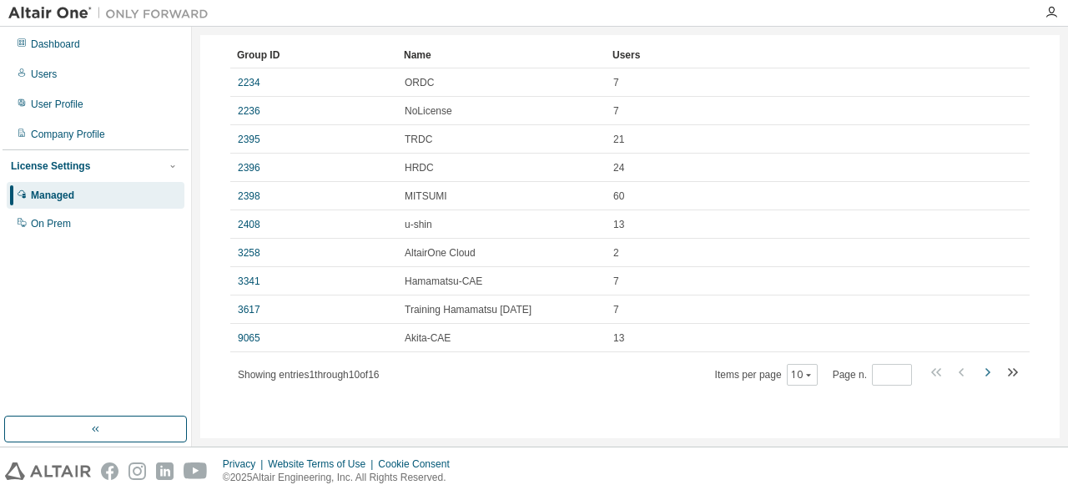
click at [977, 373] on icon "button" at bounding box center [987, 372] width 20 height 20
type input "*"
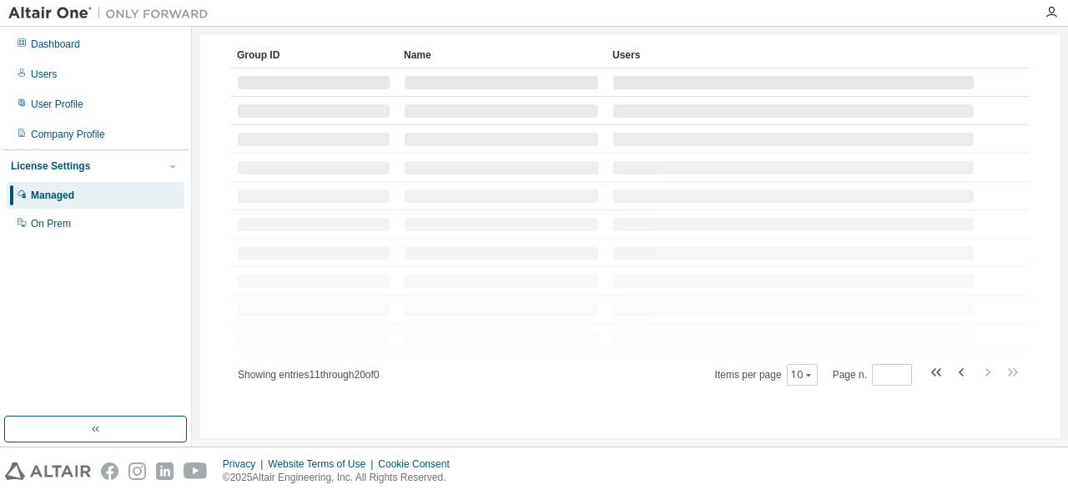
scroll to position [44, 0]
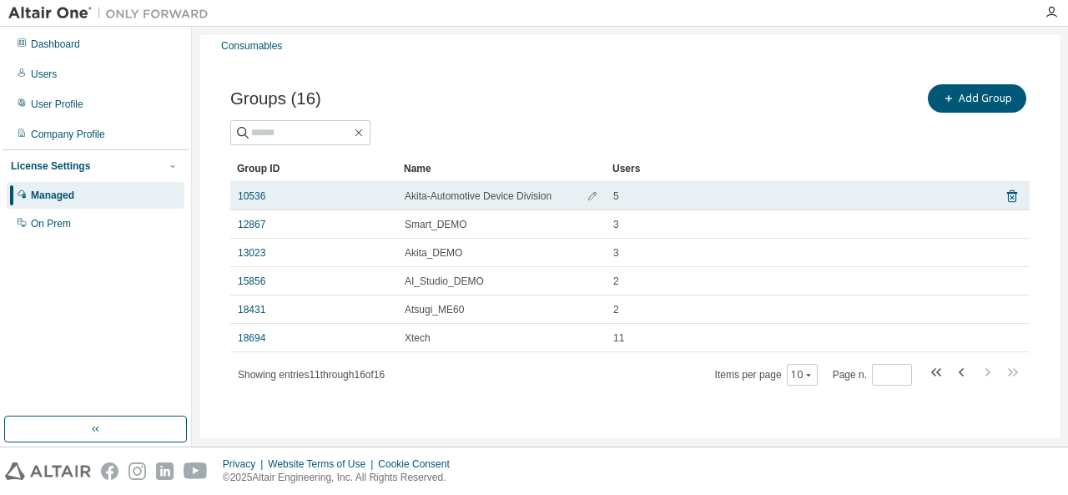
click at [442, 204] on td "Akita-Automotive Device Division" at bounding box center [501, 196] width 209 height 28
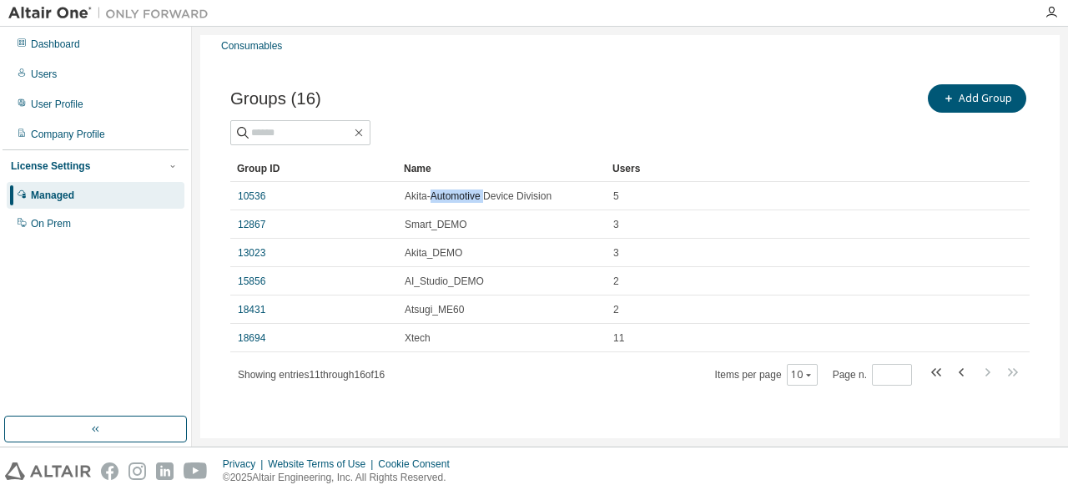
scroll to position [0, 0]
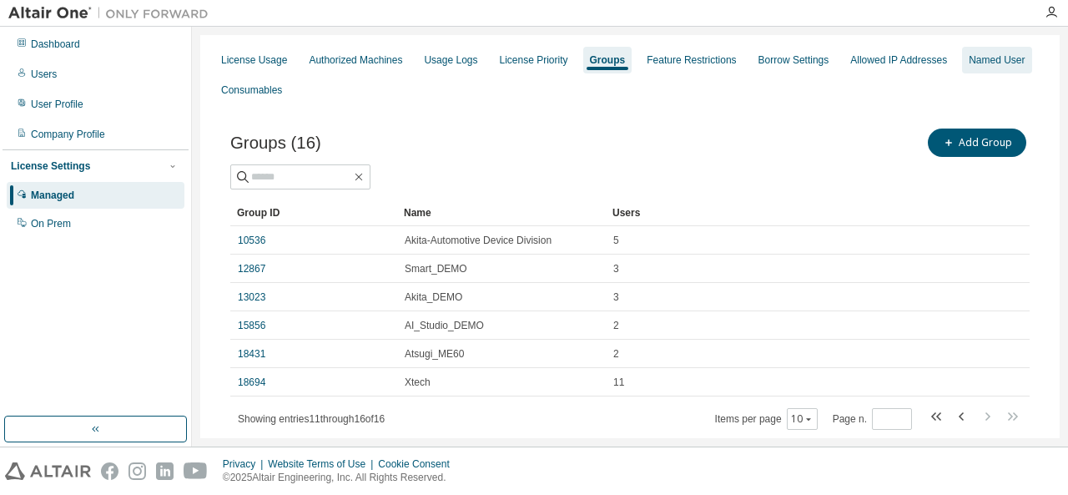
click at [968, 56] on div "Named User" at bounding box center [996, 59] width 56 height 13
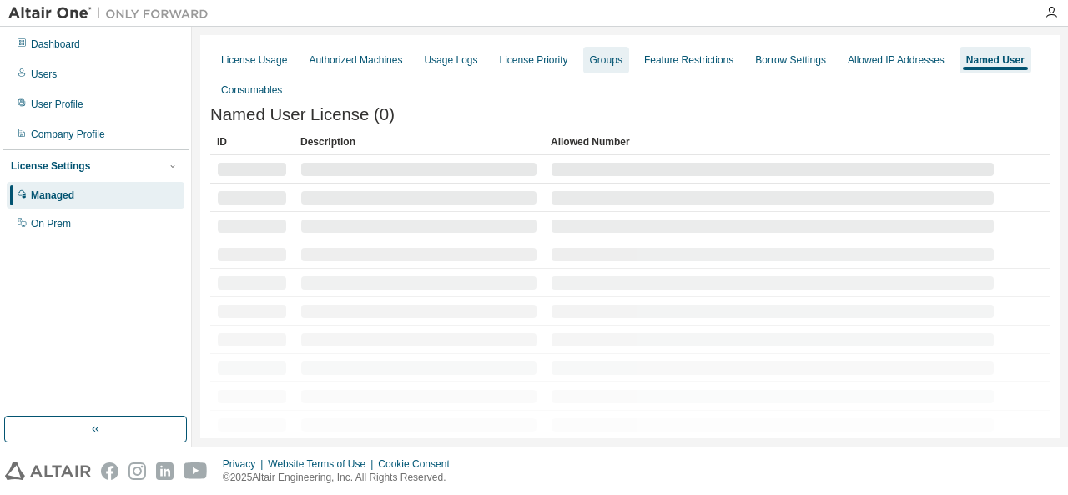
click at [590, 62] on div "Groups" at bounding box center [606, 59] width 33 height 13
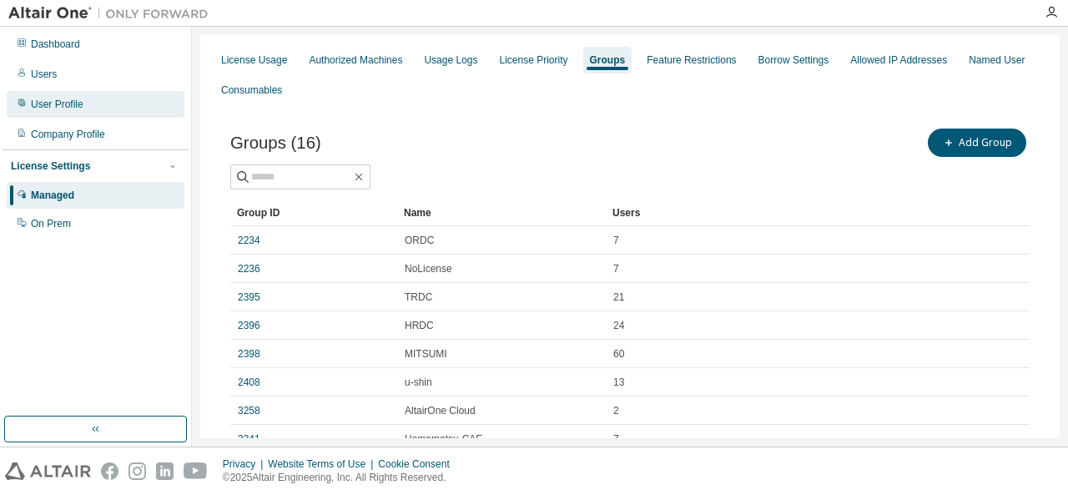
click at [63, 112] on div "User Profile" at bounding box center [96, 104] width 178 height 27
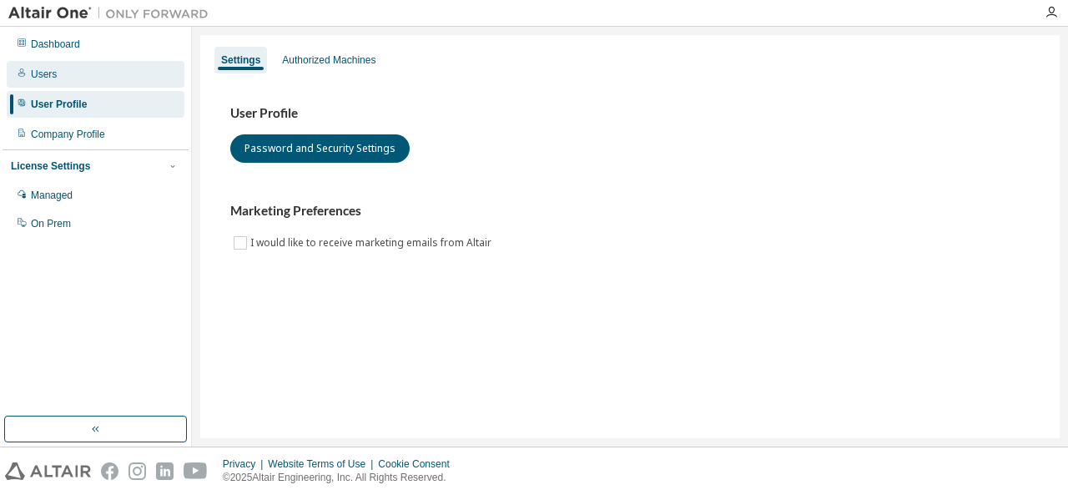
click at [70, 81] on div "Users" at bounding box center [96, 74] width 178 height 27
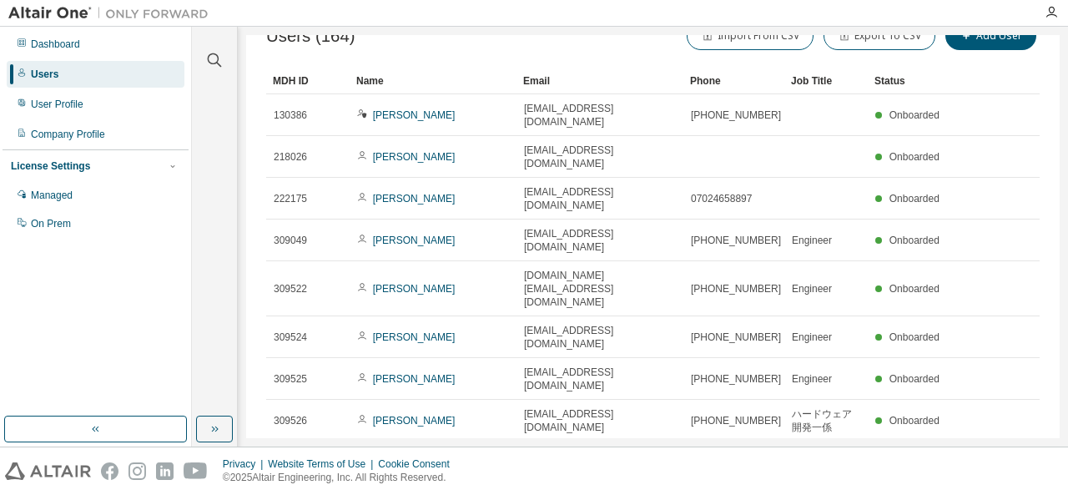
scroll to position [67, 0]
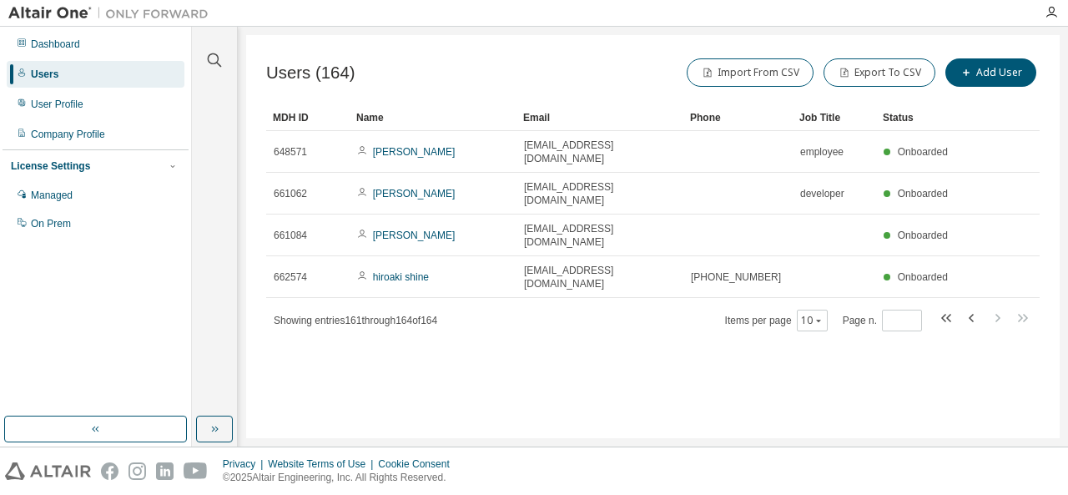
scroll to position [0, 0]
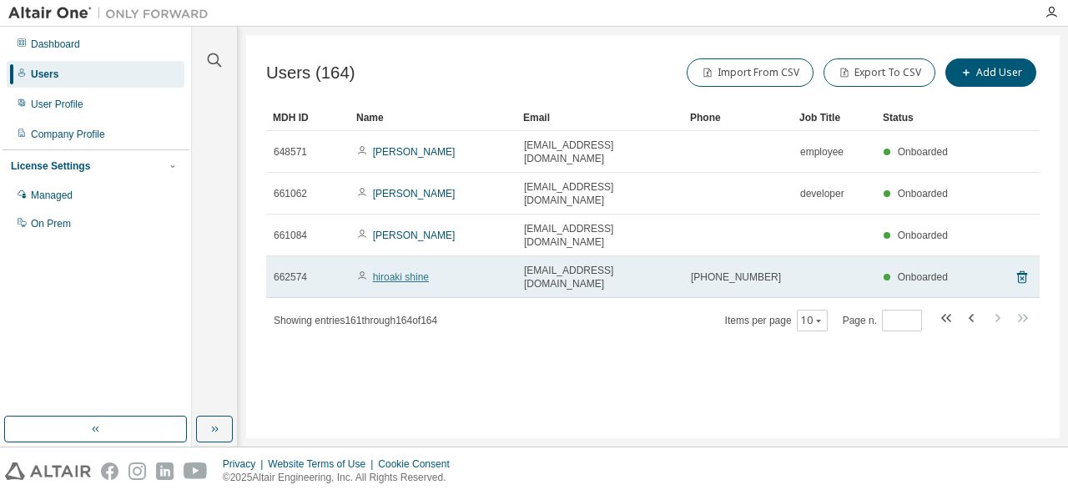
click at [414, 271] on link "hiroaki shine" at bounding box center [401, 277] width 56 height 12
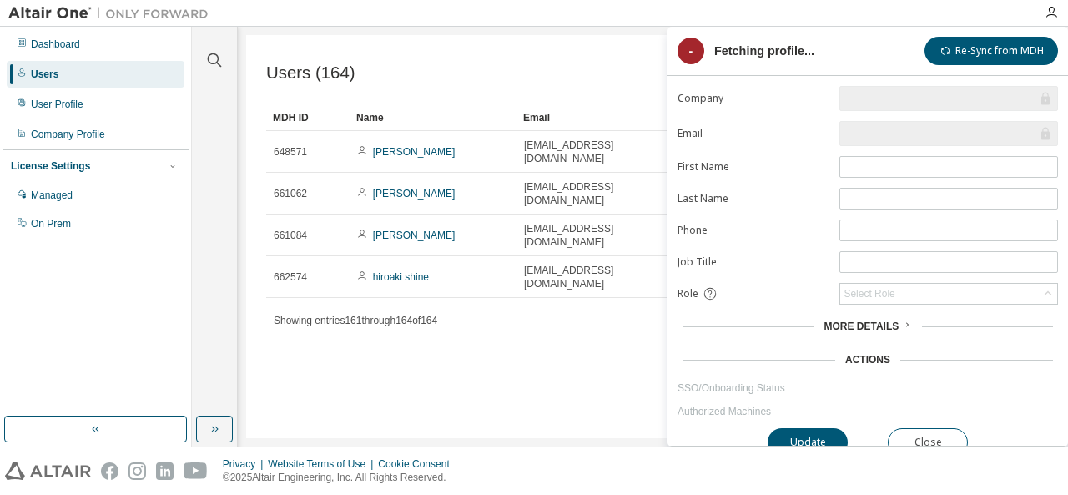
type input "*"
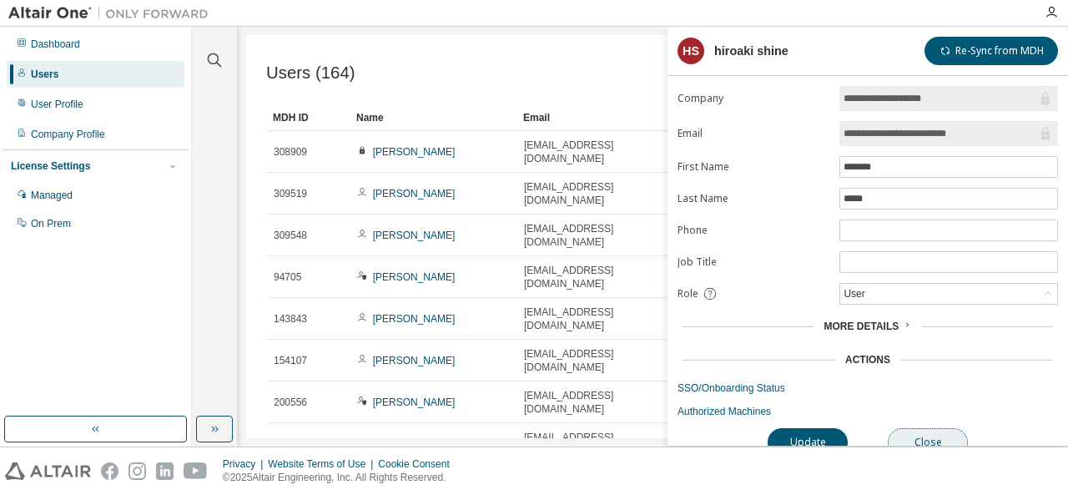
click at [934, 429] on button "Close" at bounding box center [927, 442] width 80 height 28
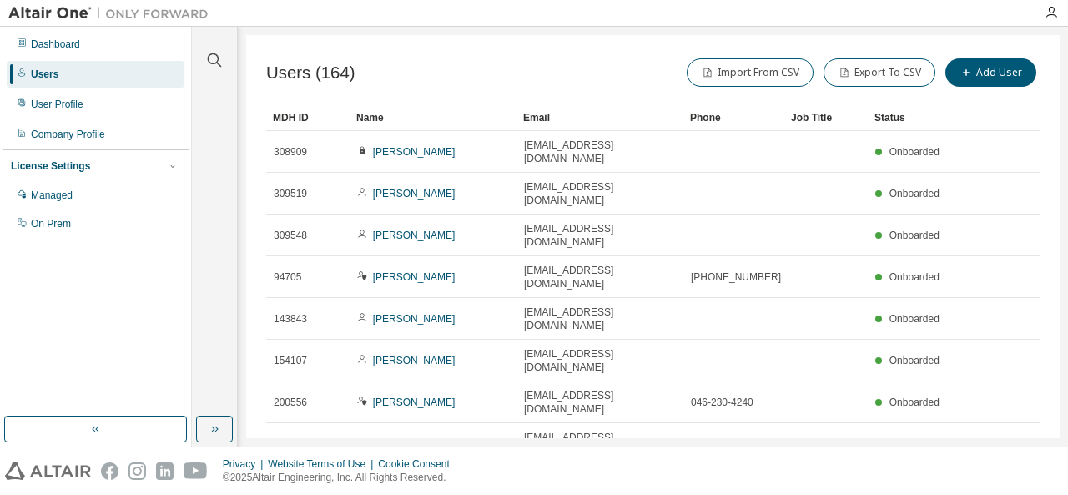
scroll to position [53, 0]
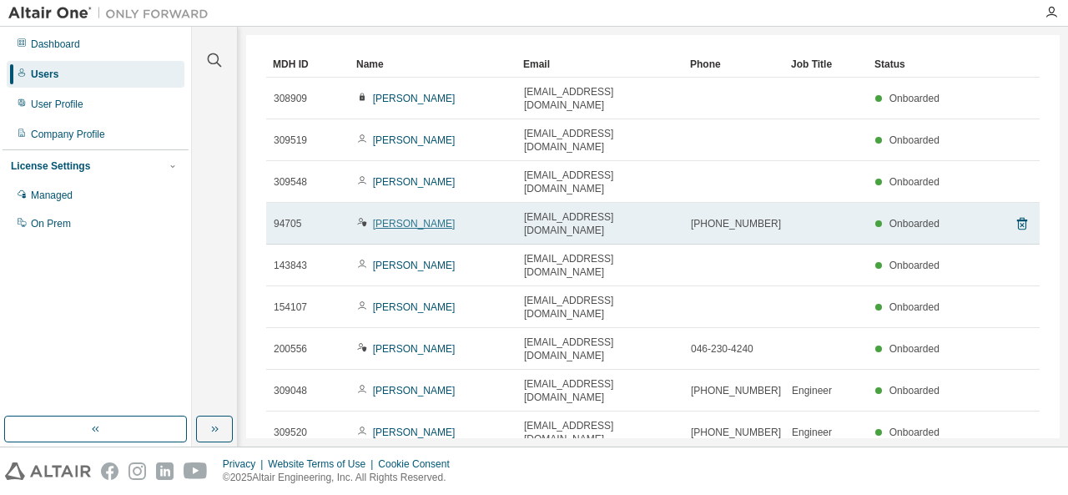
click at [405, 218] on link "Daisuke Kurita" at bounding box center [414, 224] width 83 height 12
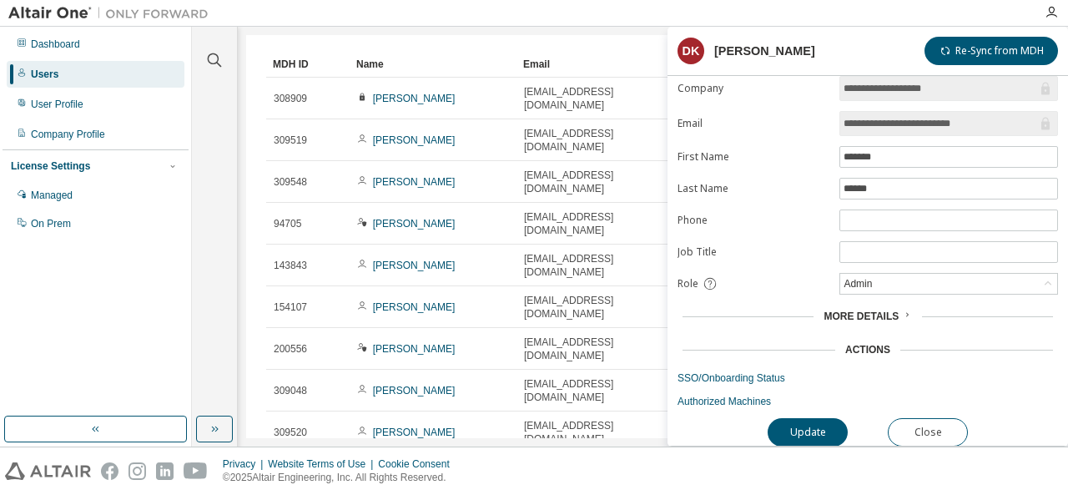
scroll to position [13, 0]
click at [906, 311] on icon at bounding box center [907, 313] width 3 height 4
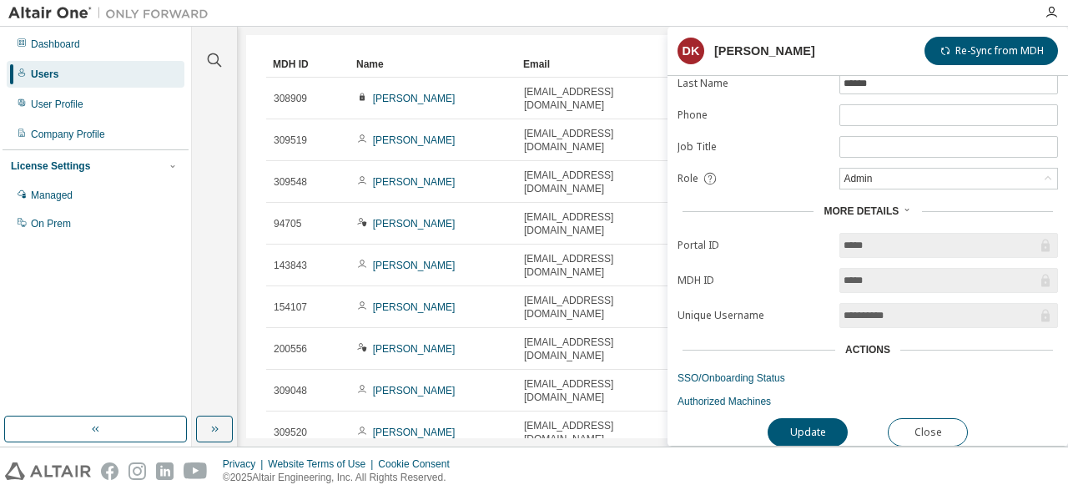
scroll to position [117, 0]
click at [937, 428] on button "Close" at bounding box center [927, 431] width 80 height 28
